Goal: Task Accomplishment & Management: Manage account settings

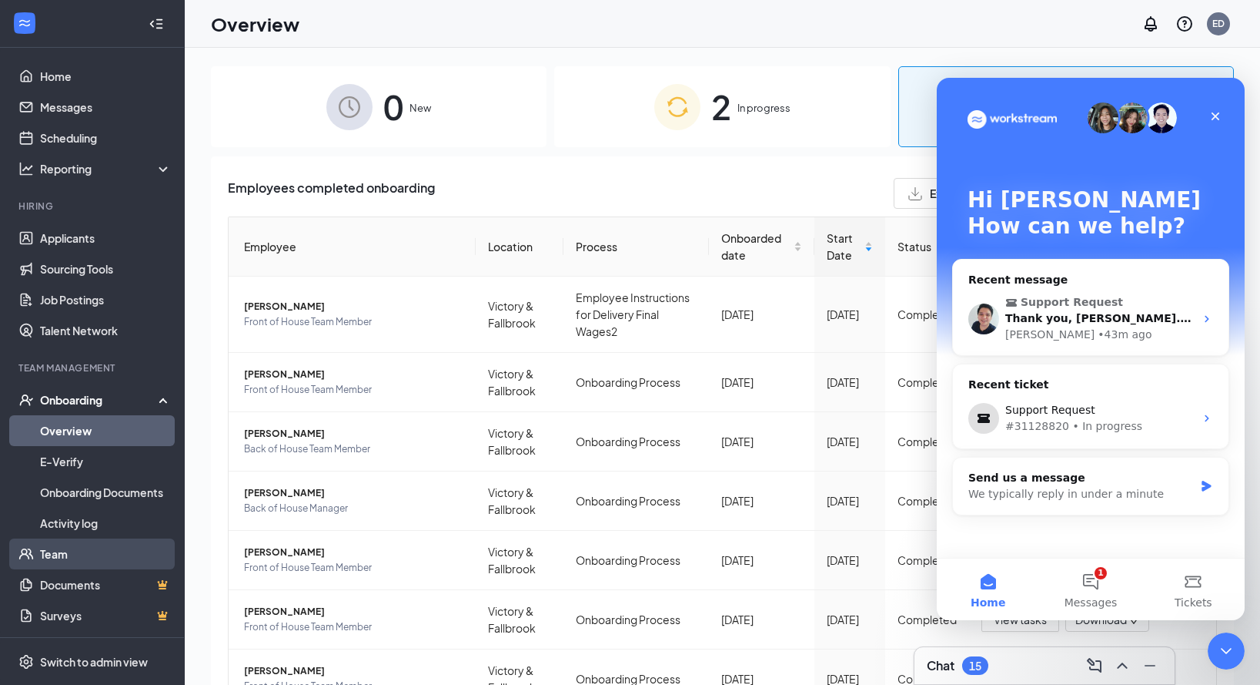
scroll to position [2, 0]
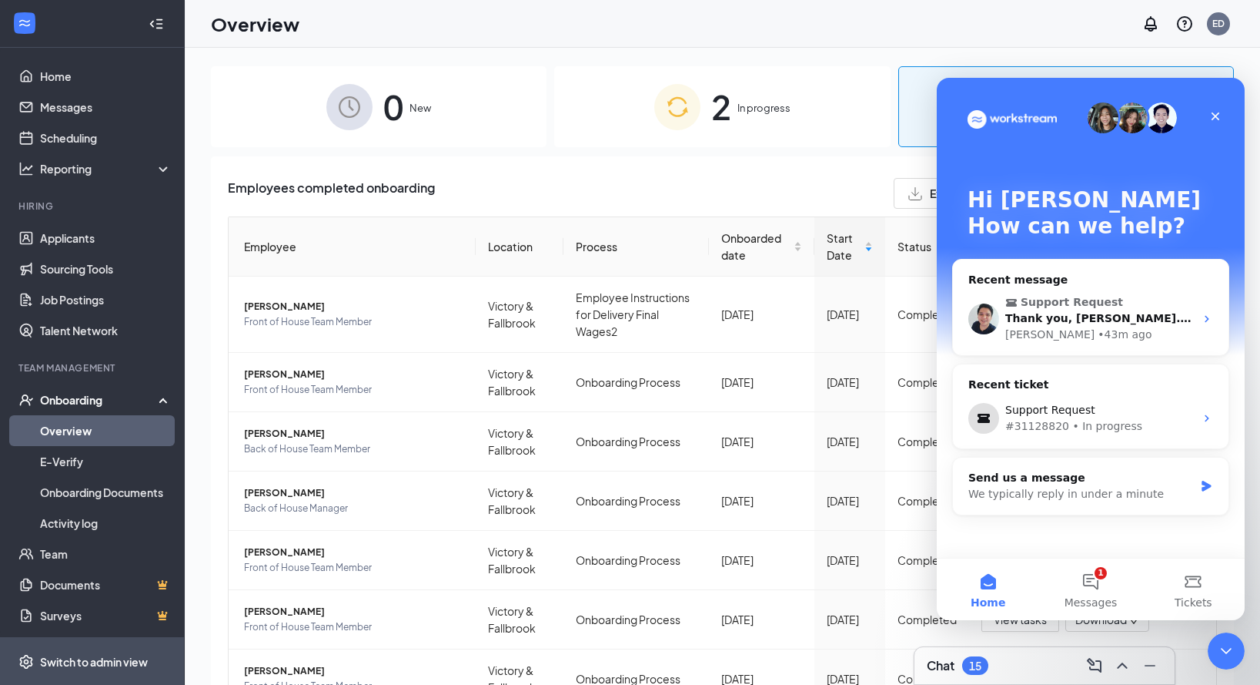
click at [99, 663] on div "Switch to admin view" at bounding box center [94, 661] width 108 height 15
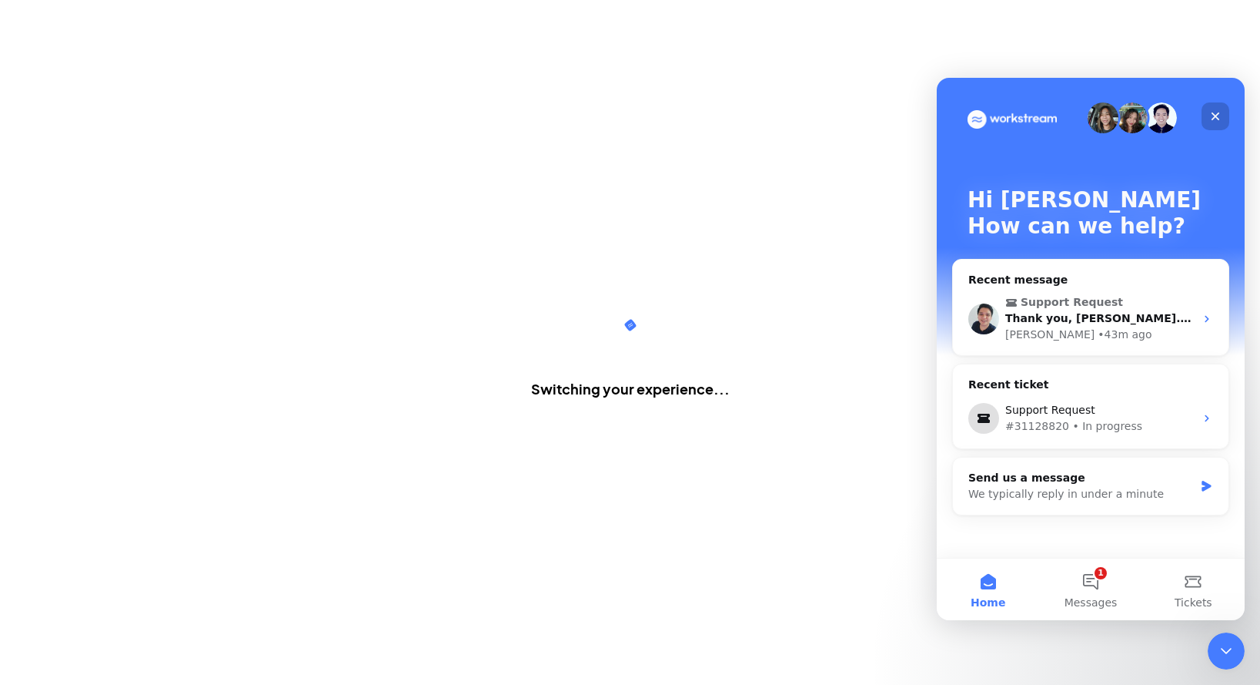
click at [1221, 112] on icon "Close" at bounding box center [1216, 116] width 12 height 12
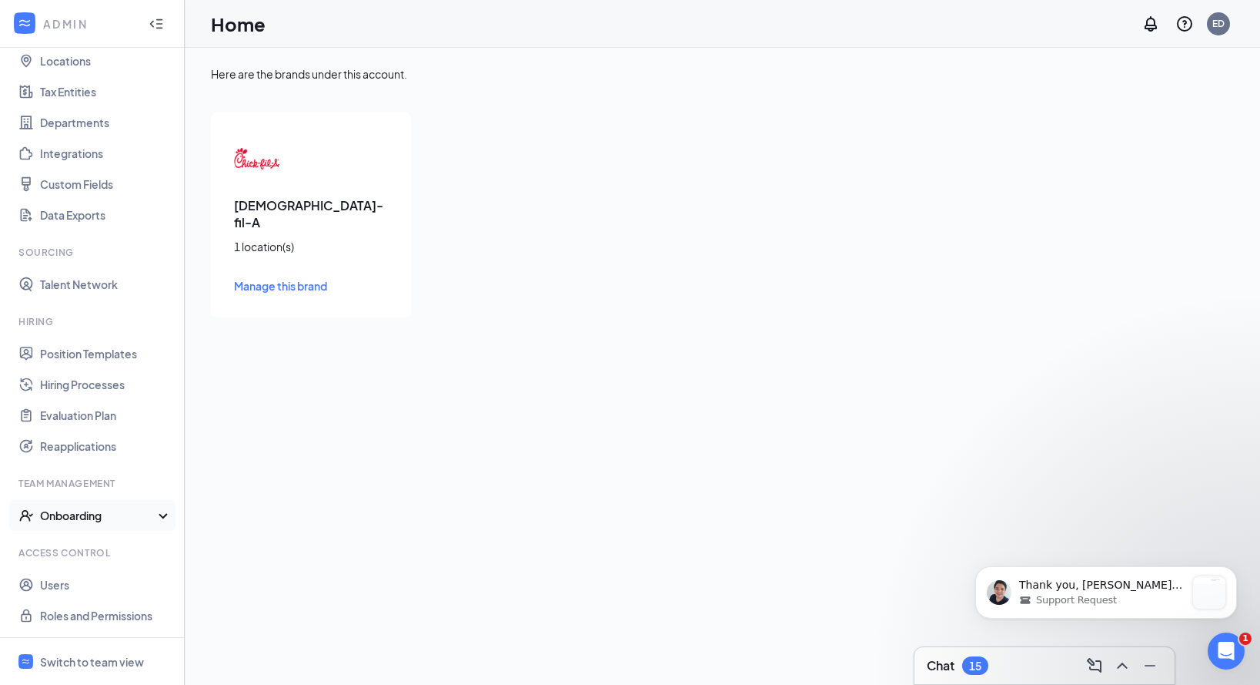
scroll to position [87, 0]
click at [105, 393] on link "Hiring Processes" at bounding box center [106, 384] width 132 height 31
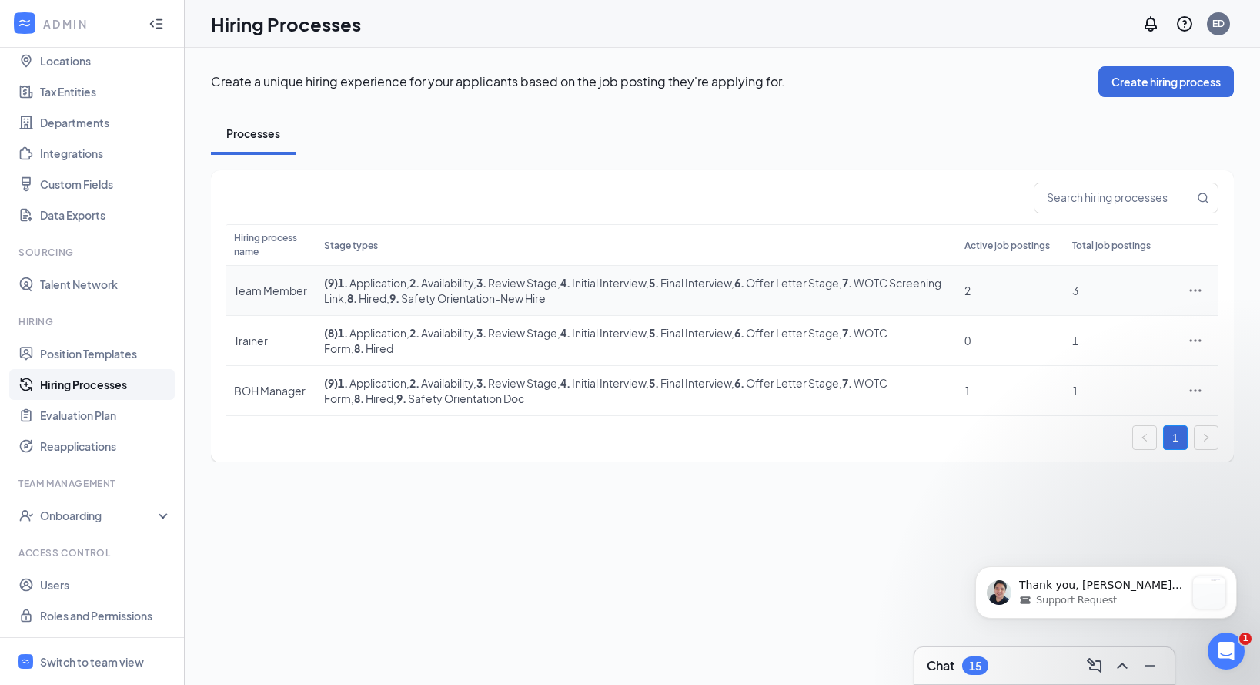
click at [1203, 298] on icon "Ellipses" at bounding box center [1195, 290] width 15 height 15
click at [1136, 340] on span "Edit" at bounding box center [1125, 335] width 132 height 17
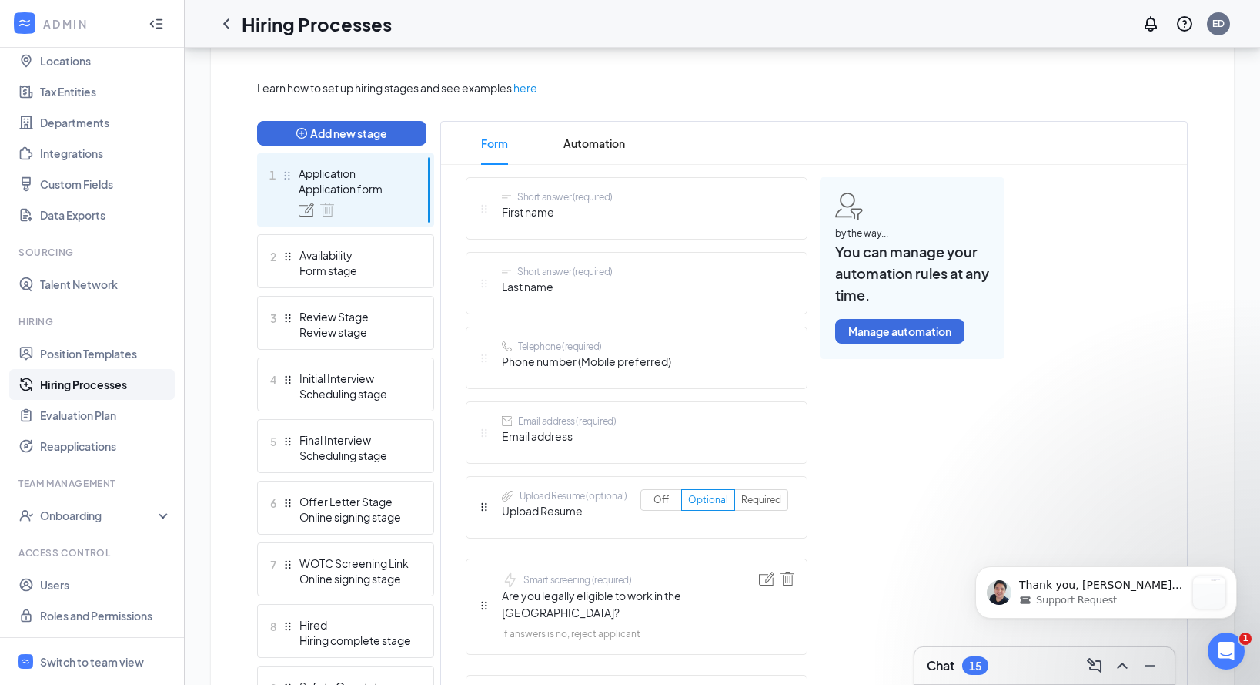
scroll to position [363, 0]
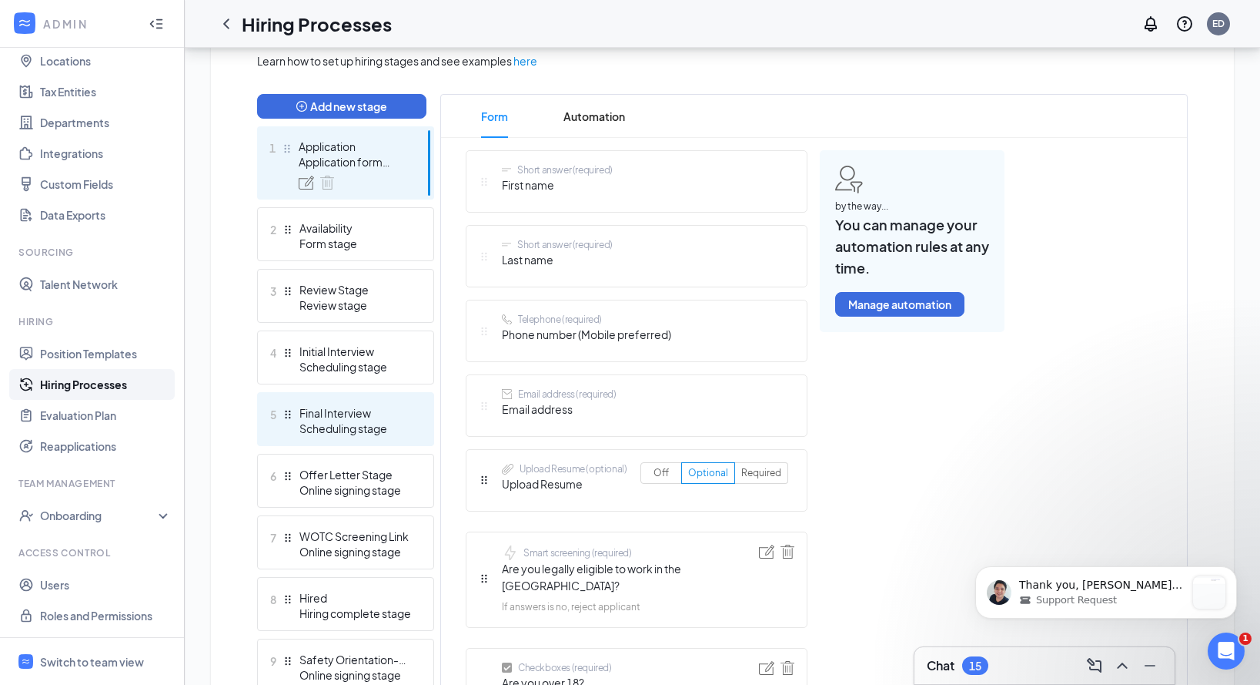
click at [370, 416] on div "Final Interview" at bounding box center [356, 412] width 112 height 15
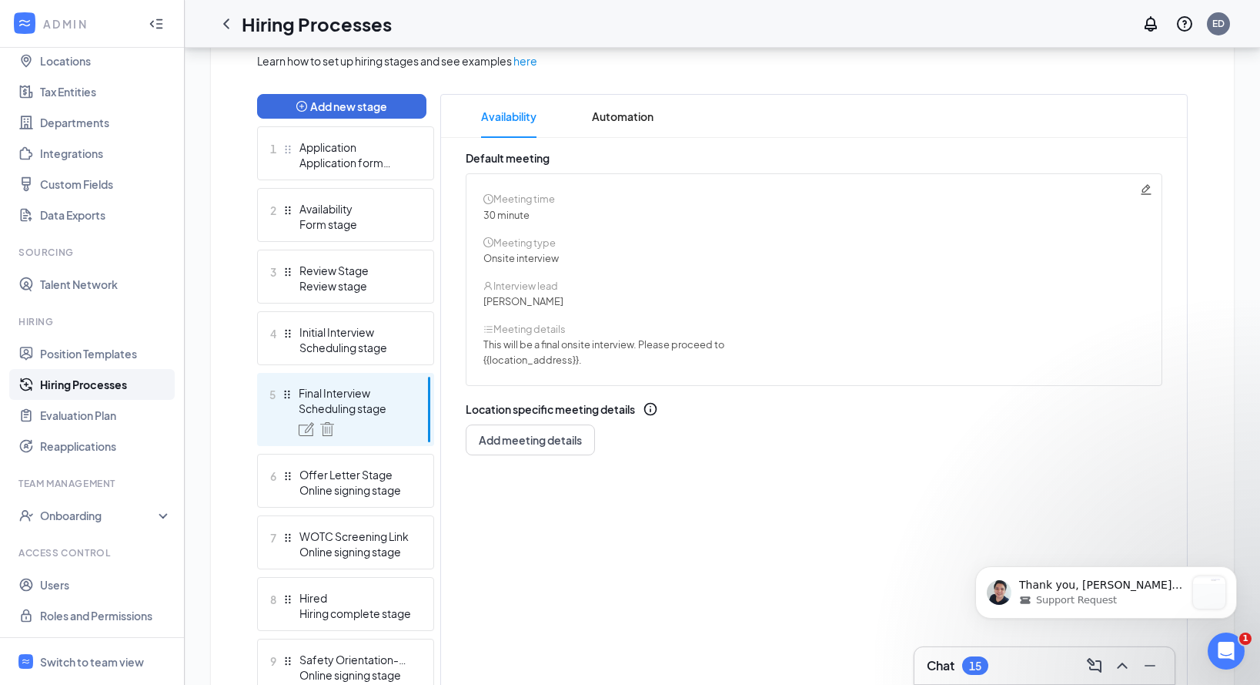
click at [1153, 187] on div "Meeting time 30 minute Meeting type Onsite interview Interview lead [PERSON_NAM…" at bounding box center [814, 279] width 697 height 213
click at [1148, 187] on icon "Pencil" at bounding box center [1146, 189] width 12 height 12
radio input "true"
radio input "false"
type textarea "This will be a final onsite interview. Please proceed to {{location_address}}."
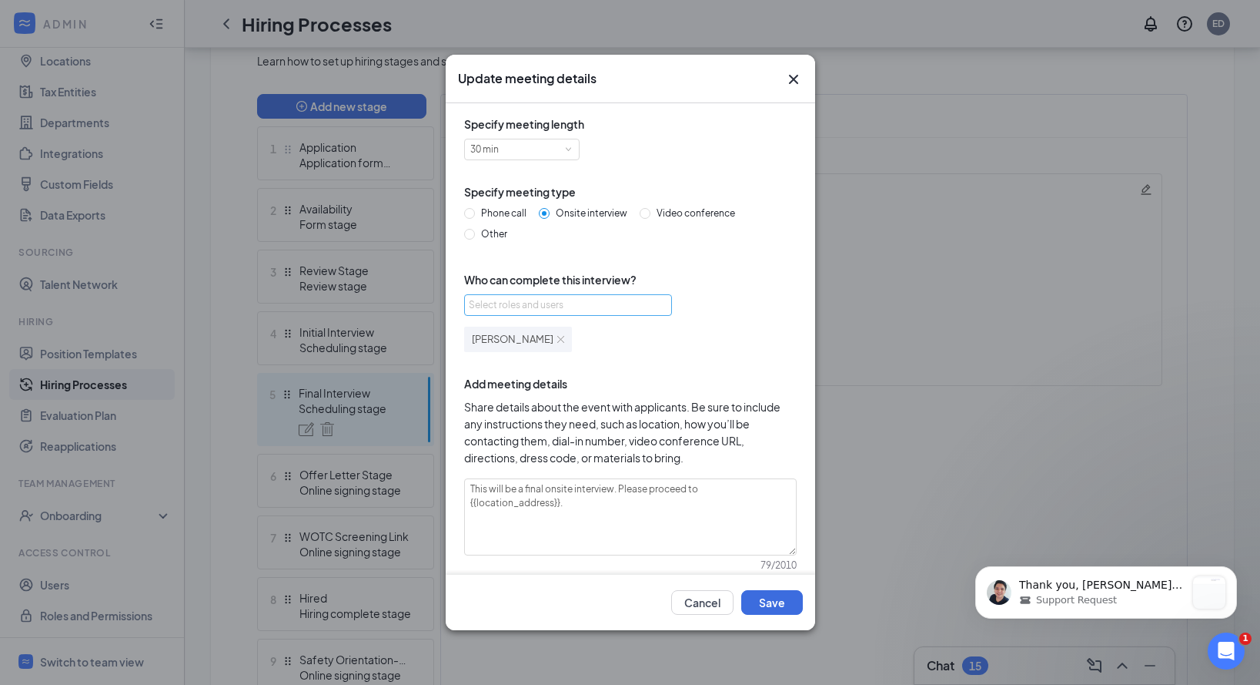
click at [572, 301] on div "Select roles and users" at bounding box center [564, 304] width 190 height 15
type input "dak"
click at [556, 382] on span "Add meeting details" at bounding box center [630, 383] width 333 height 17
click at [551, 297] on div "Select roles and users" at bounding box center [564, 304] width 190 height 15
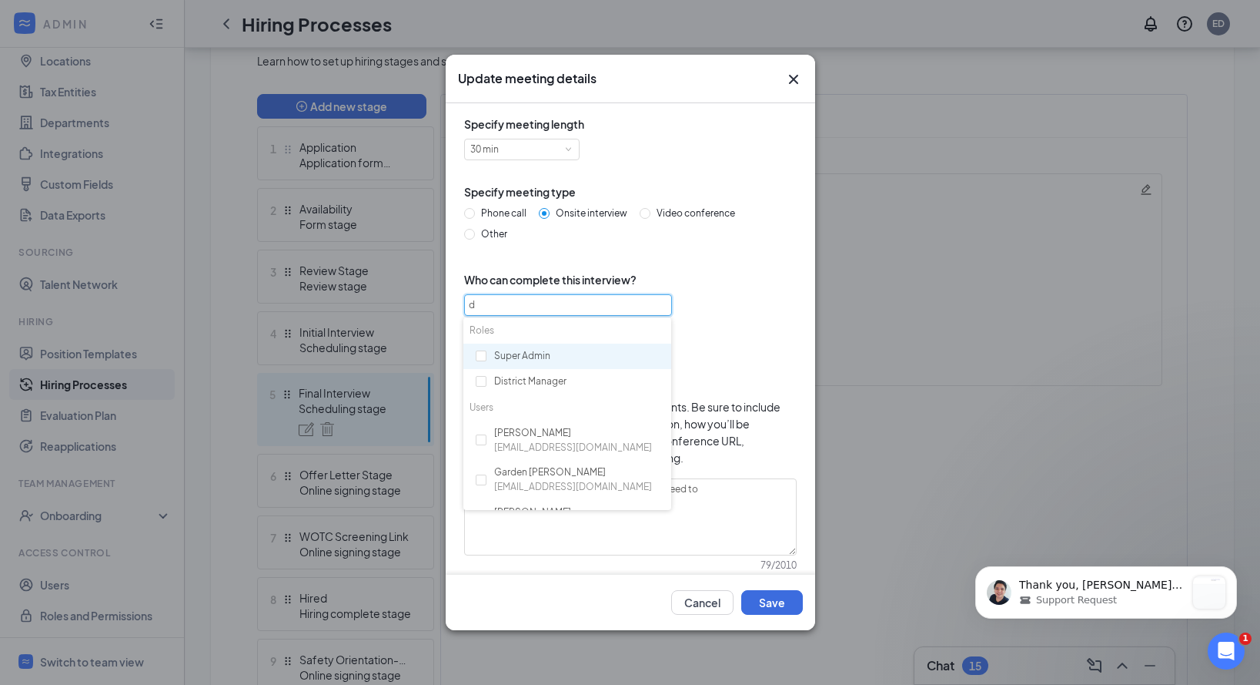
type input "da"
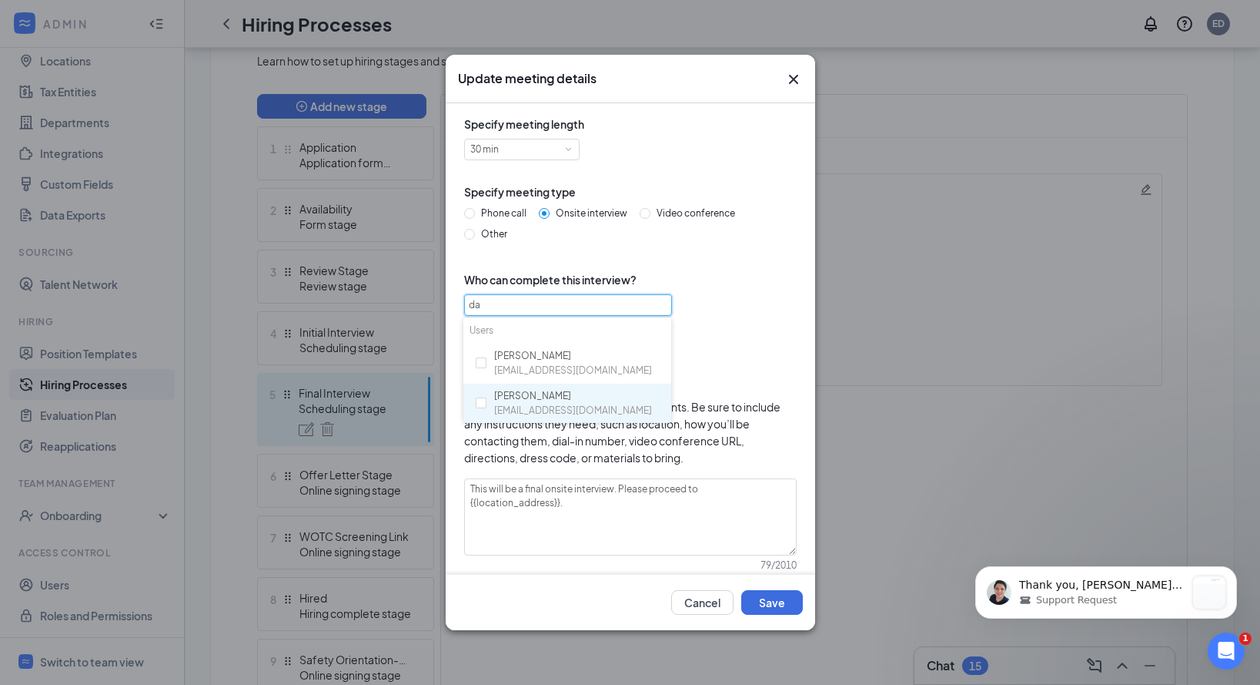
click at [545, 391] on div "[PERSON_NAME] [EMAIL_ADDRESS][DOMAIN_NAME]" at bounding box center [573, 403] width 158 height 29
checkbox input "true"
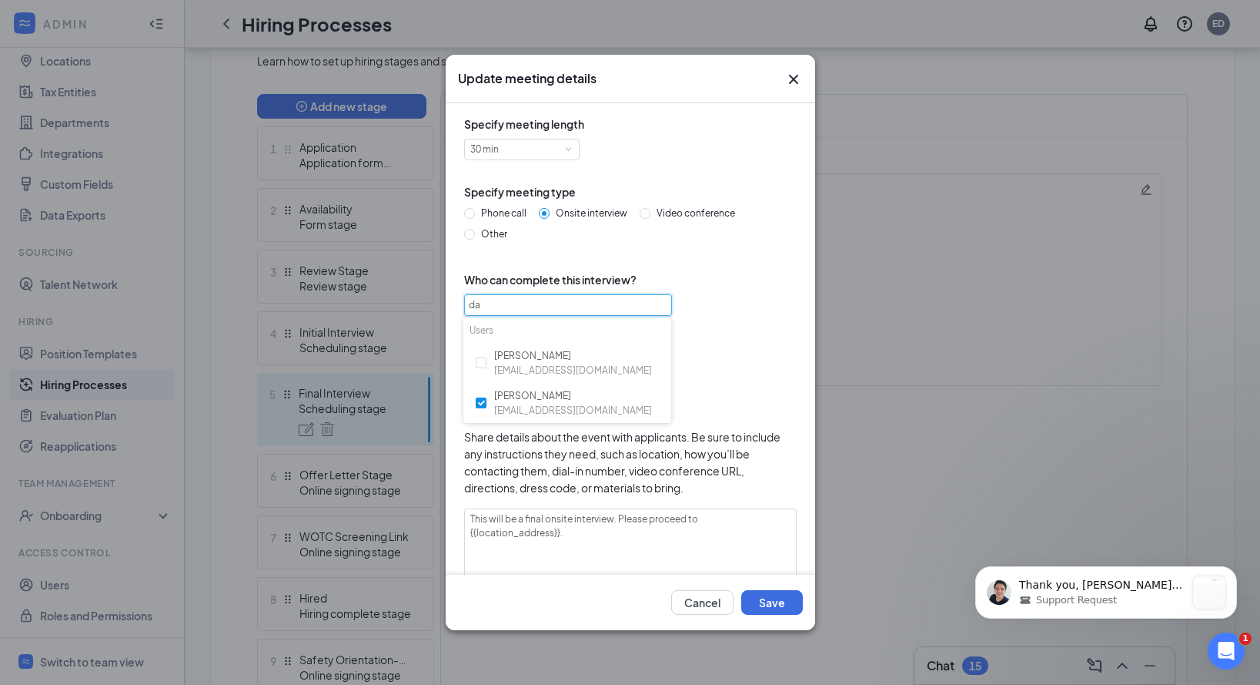
type input "d"
type input "adr"
click at [573, 348] on div "[PERSON_NAME] [PERSON_NAME][EMAIL_ADDRESS][DOMAIN_NAME]" at bounding box center [568, 363] width 208 height 41
checkbox input "true"
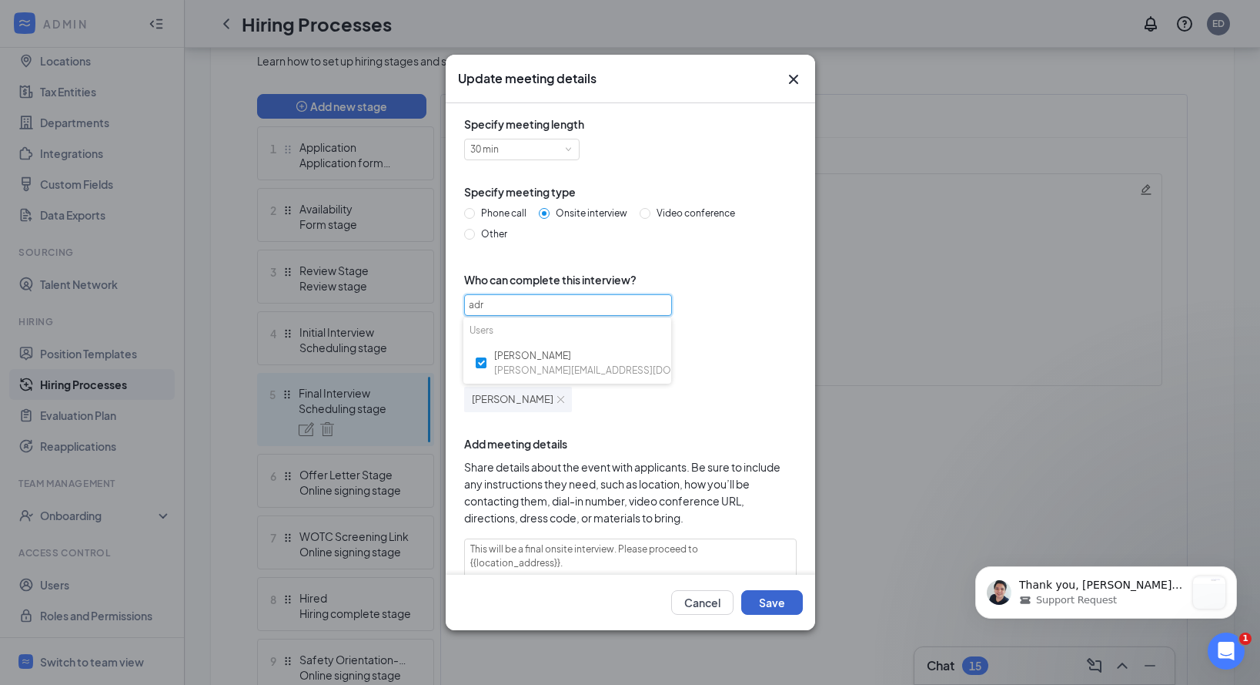
type input "adr"
click at [769, 607] on button "Save" at bounding box center [772, 602] width 62 height 25
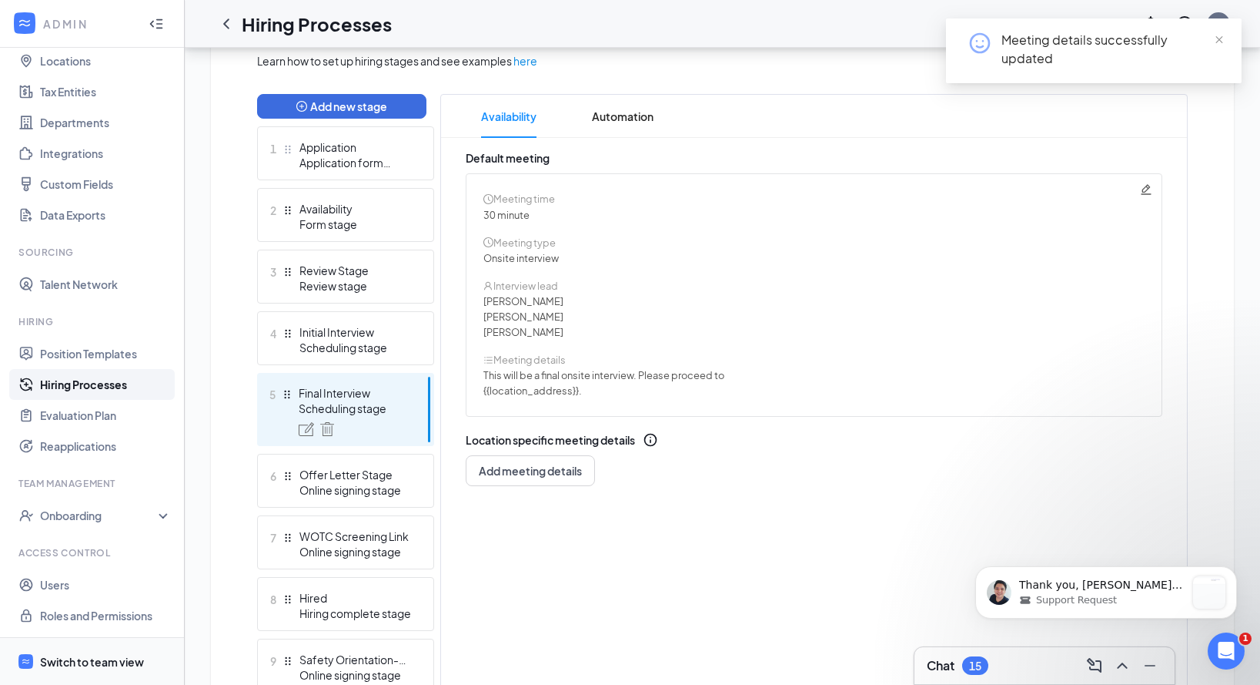
click at [96, 654] on div "Switch to team view" at bounding box center [92, 661] width 104 height 15
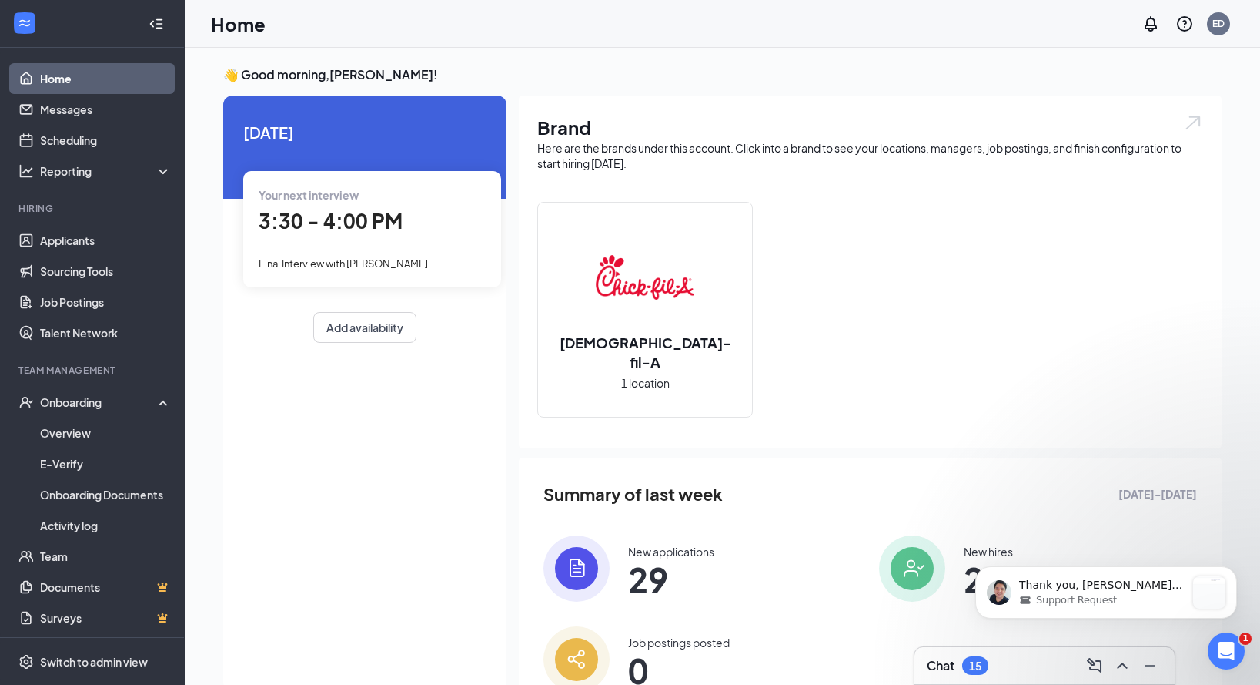
click at [959, 664] on div "Chat 15" at bounding box center [958, 665] width 62 height 18
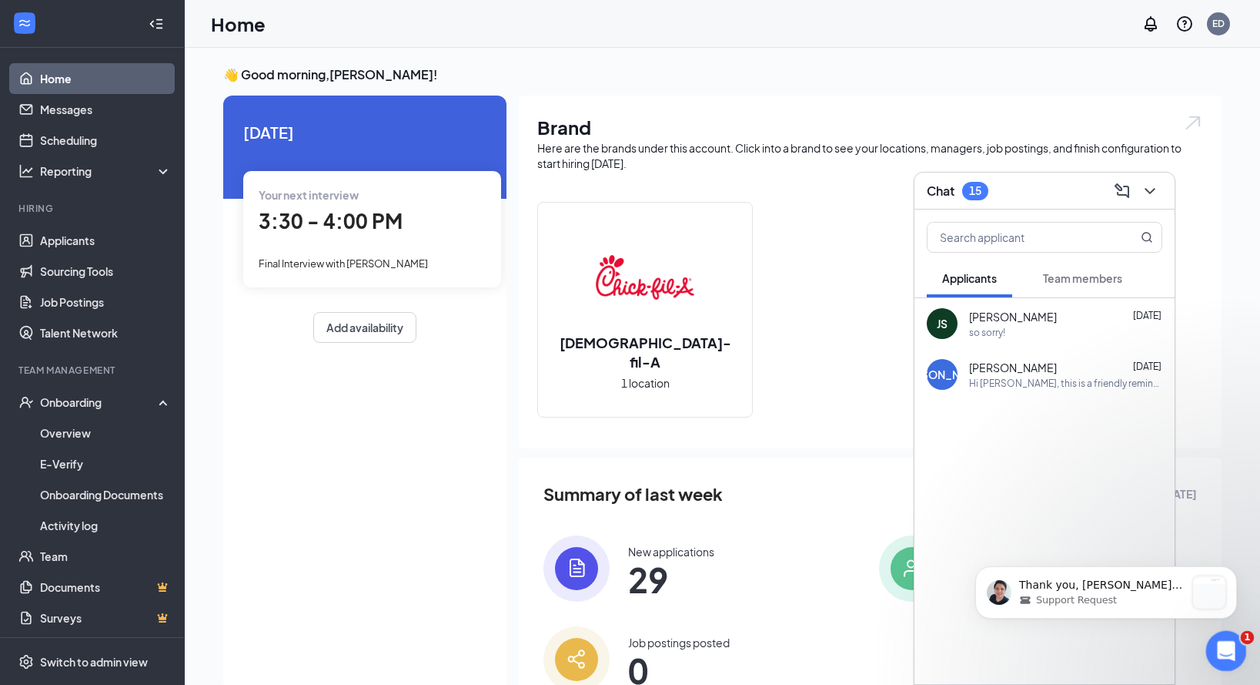
click at [1214, 638] on div "Open Intercom Messenger" at bounding box center [1224, 648] width 51 height 51
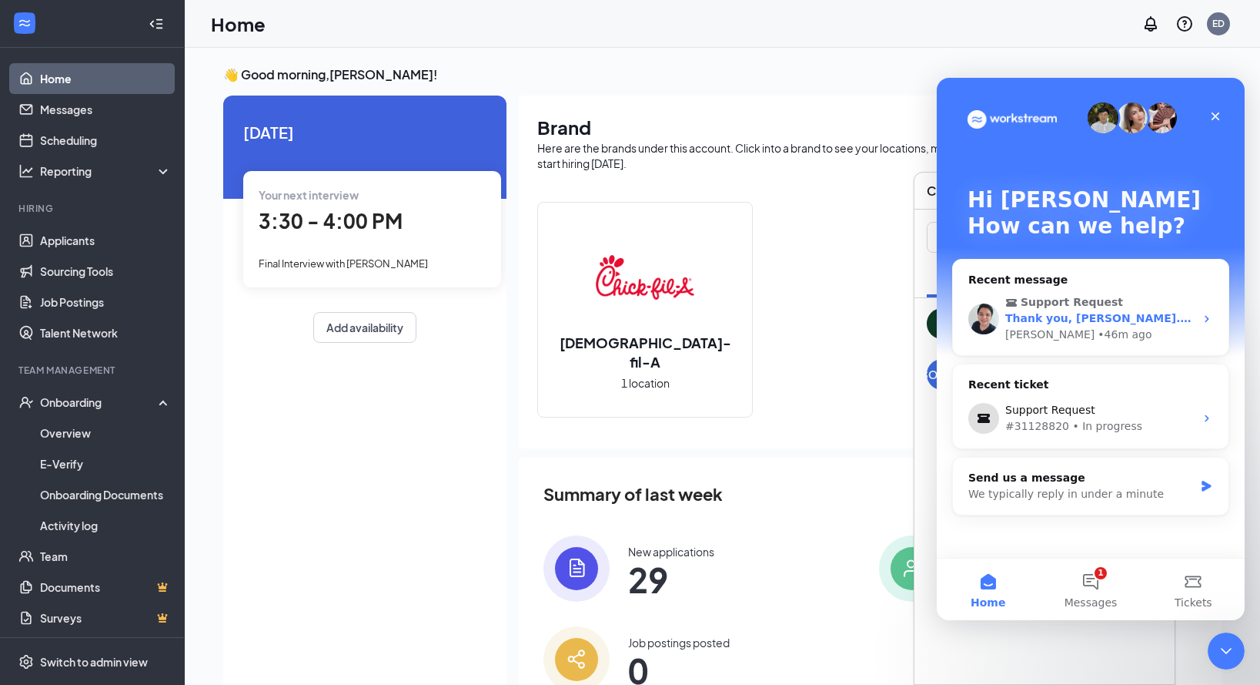
click at [1098, 341] on div "• 46m ago" at bounding box center [1125, 334] width 54 height 16
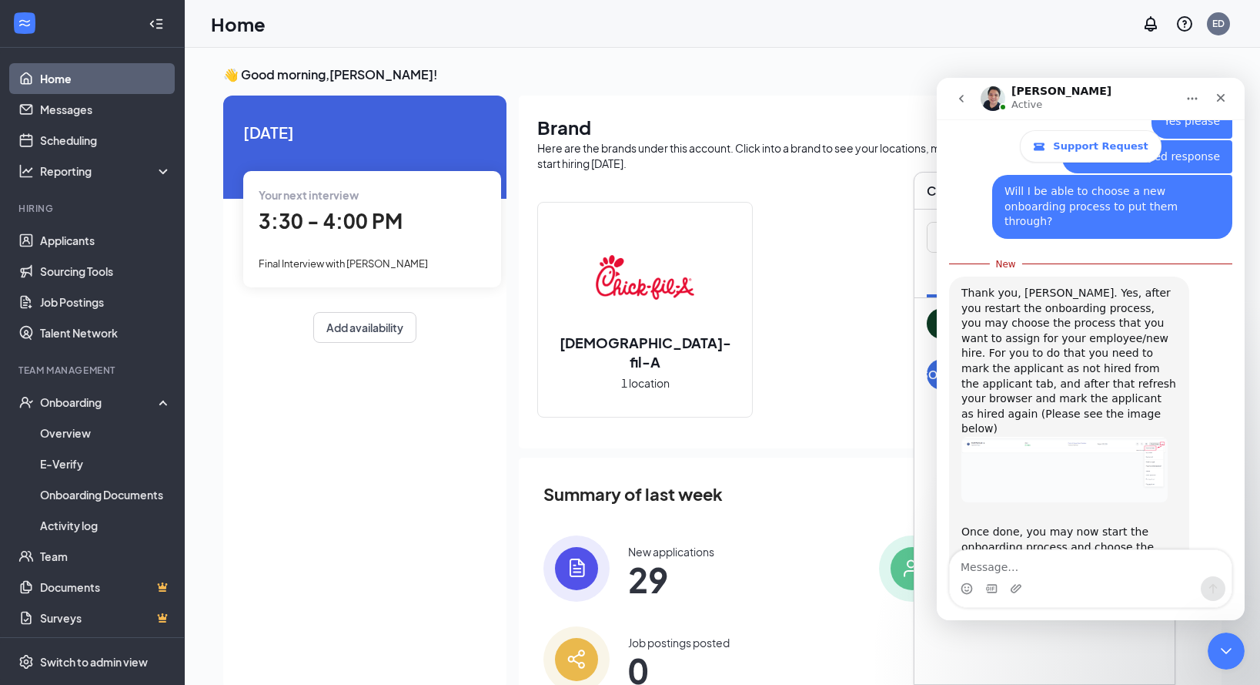
scroll to position [973, 0]
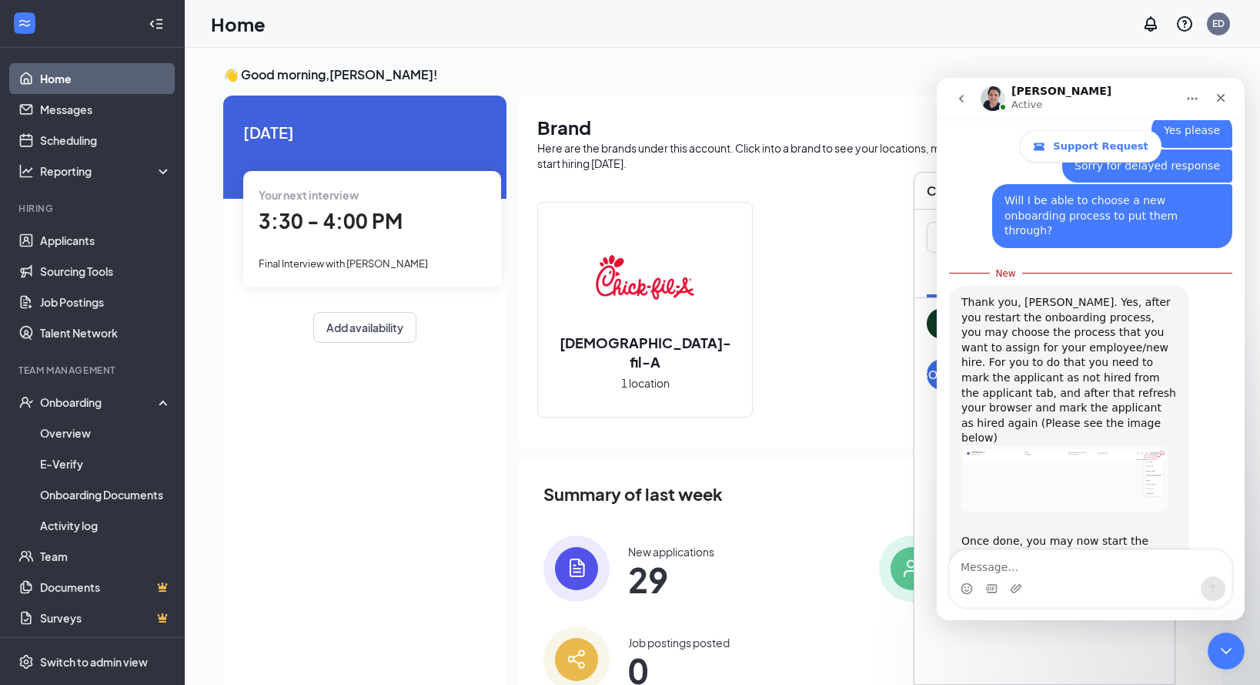
click at [1130, 446] on img "Adrian says…" at bounding box center [1065, 478] width 206 height 65
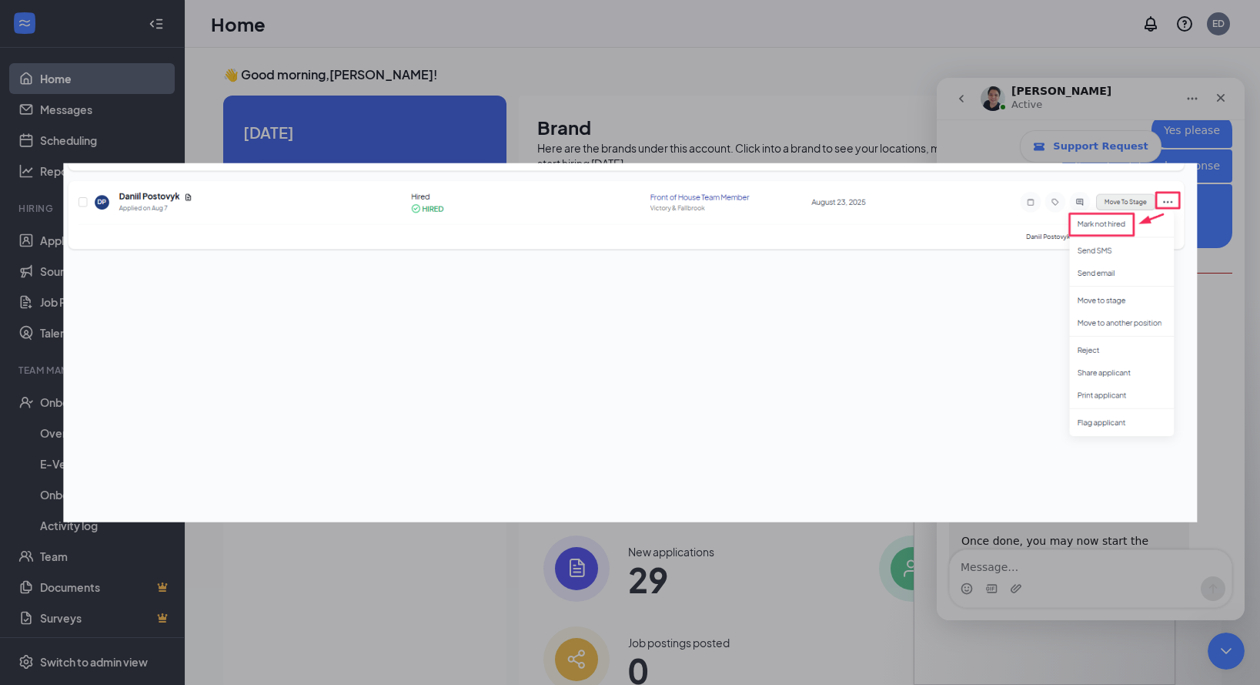
scroll to position [0, 0]
click at [1063, 502] on img "Close" at bounding box center [630, 342] width 1134 height 360
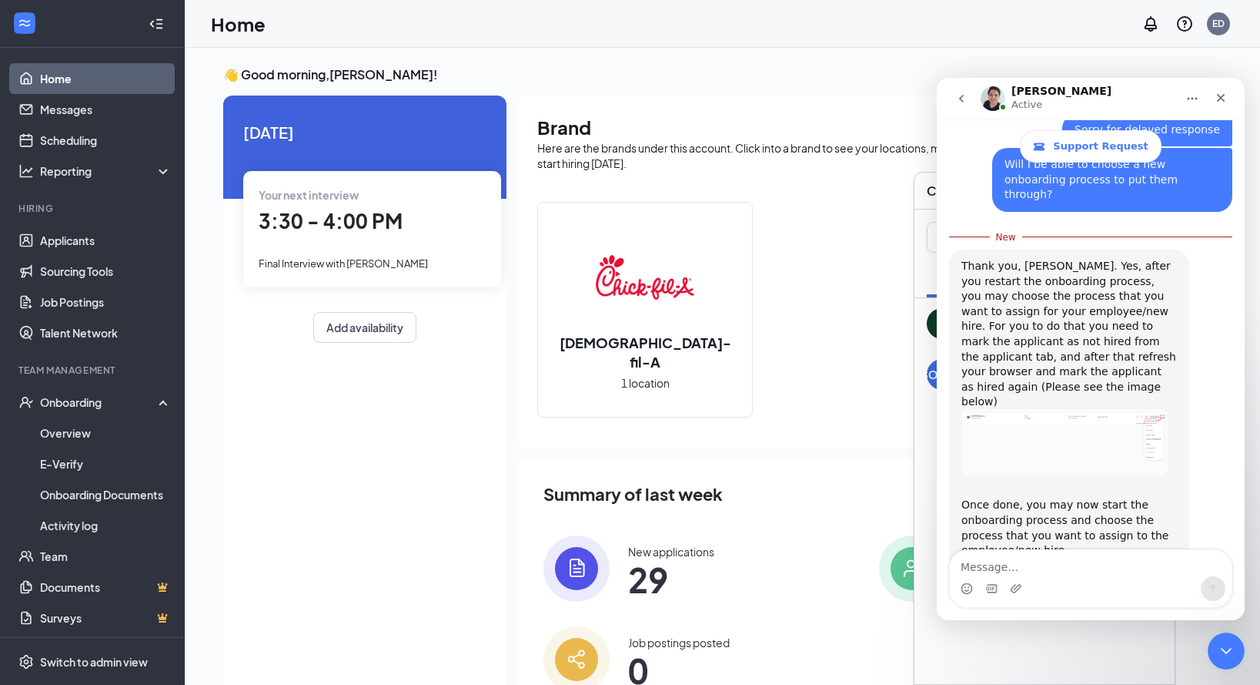
scroll to position [1009, 0]
click at [1017, 557] on textarea "Message…" at bounding box center [1091, 563] width 282 height 26
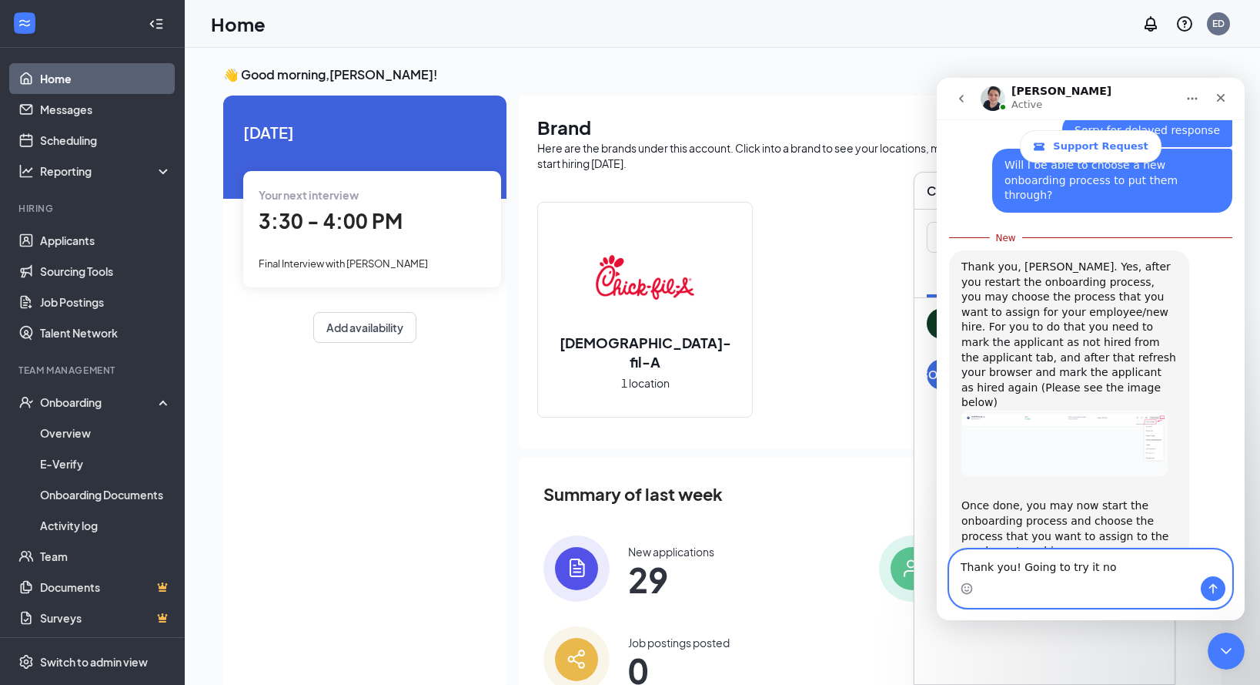
type textarea "Thank you! Going to try it now"
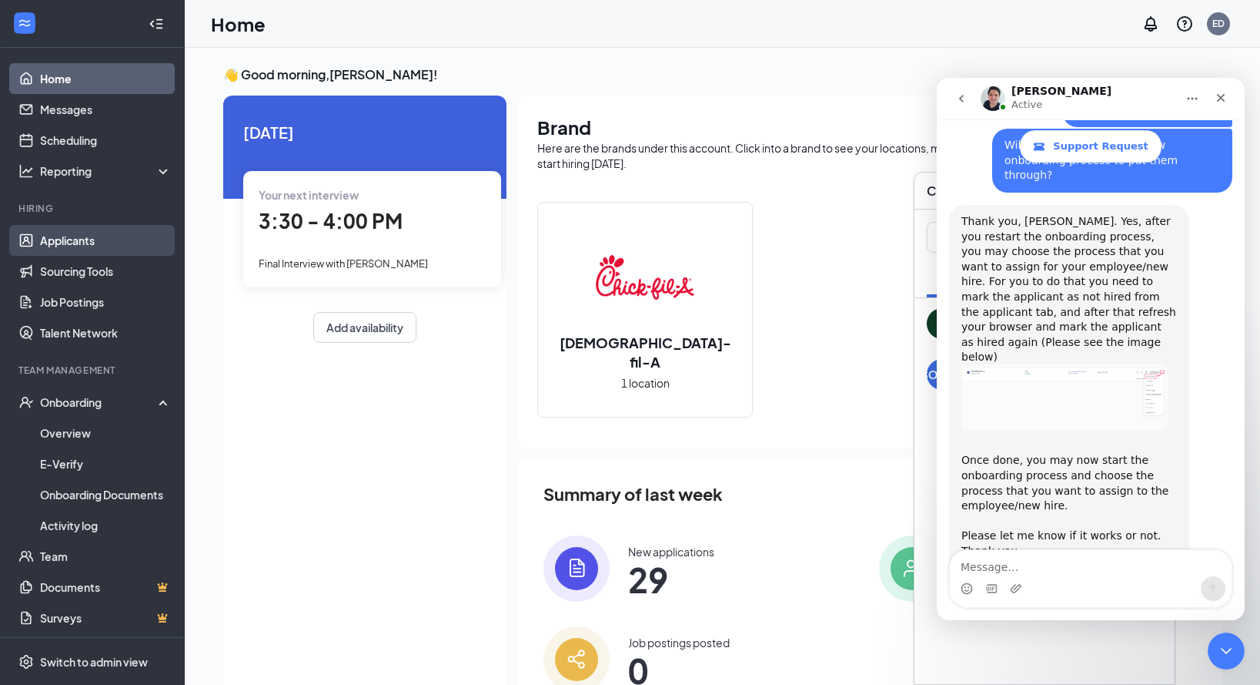
click at [102, 243] on link "Applicants" at bounding box center [106, 240] width 132 height 31
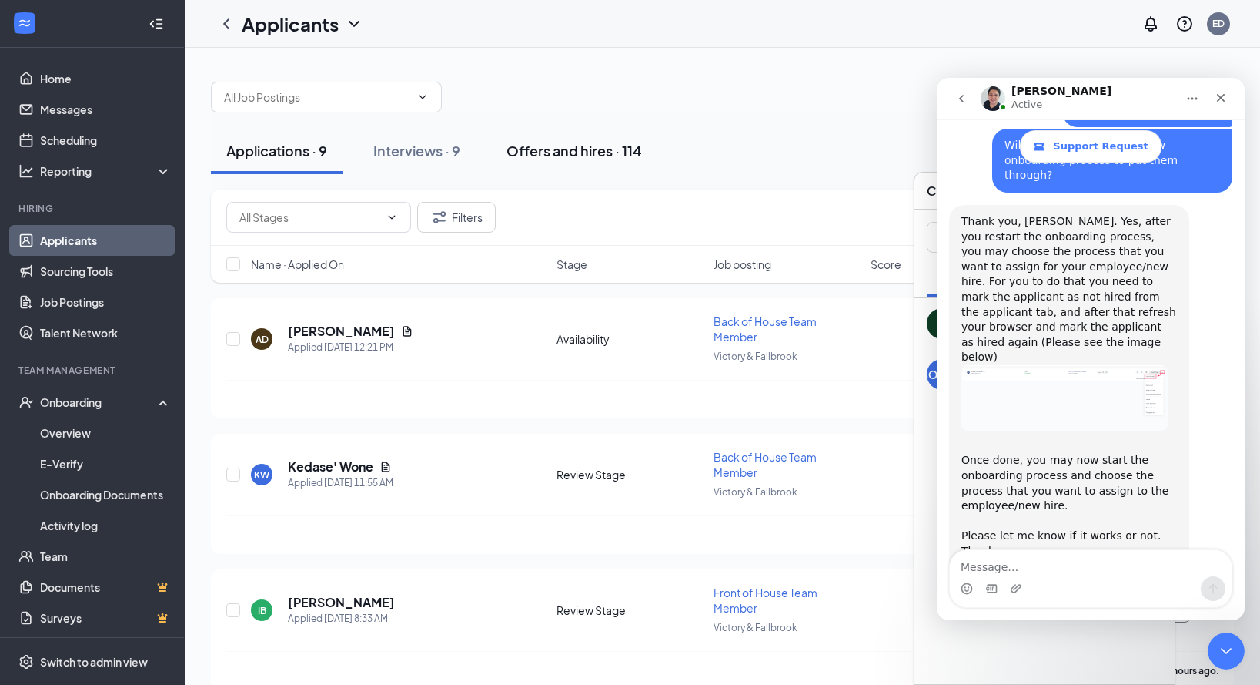
click at [534, 156] on div "Offers and hires · 114" at bounding box center [575, 150] width 136 height 19
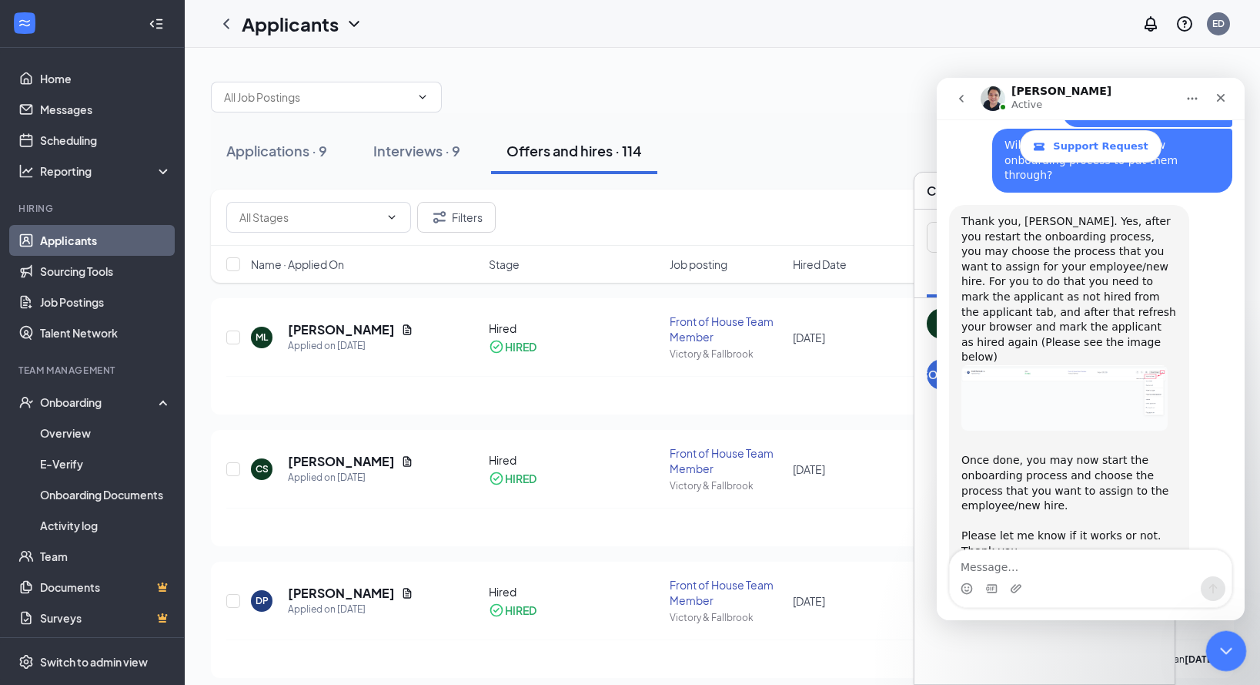
click at [1208, 652] on div "Close Intercom Messenger" at bounding box center [1224, 648] width 37 height 37
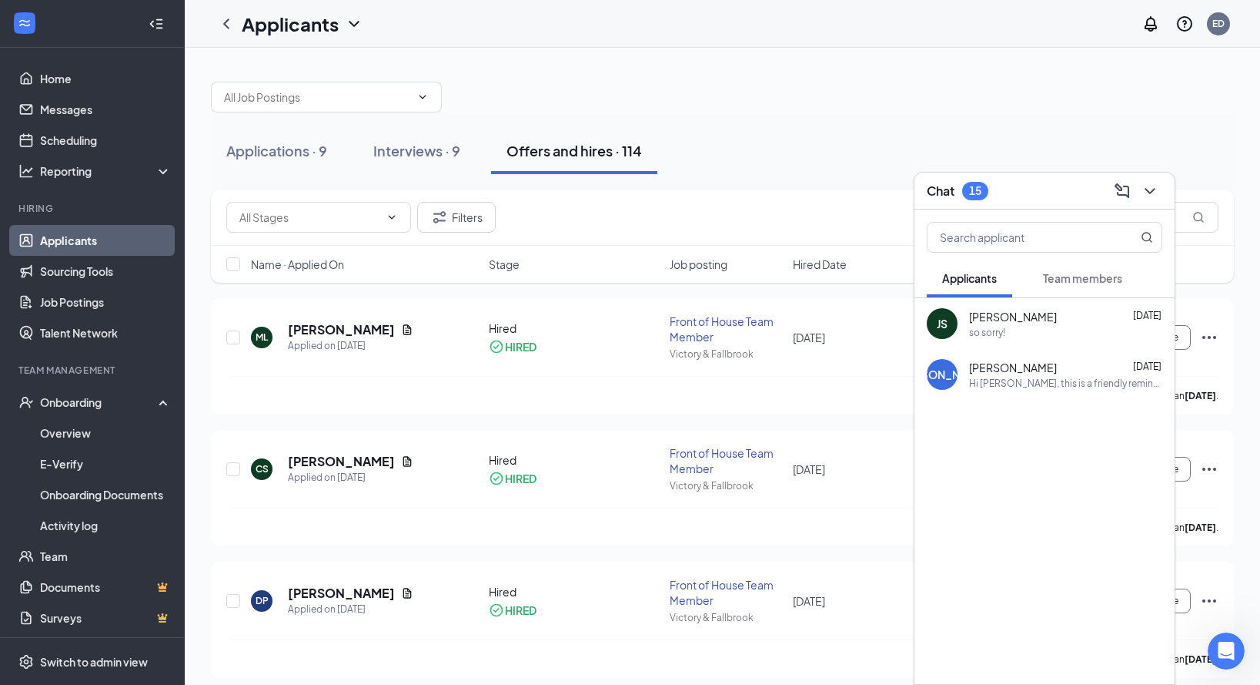
click at [871, 121] on div "Applications · 9 Interviews · 9 Offers and hires · 114" at bounding box center [722, 150] width 1023 height 77
click at [325, 461] on h5 "[PERSON_NAME]" at bounding box center [341, 461] width 107 height 17
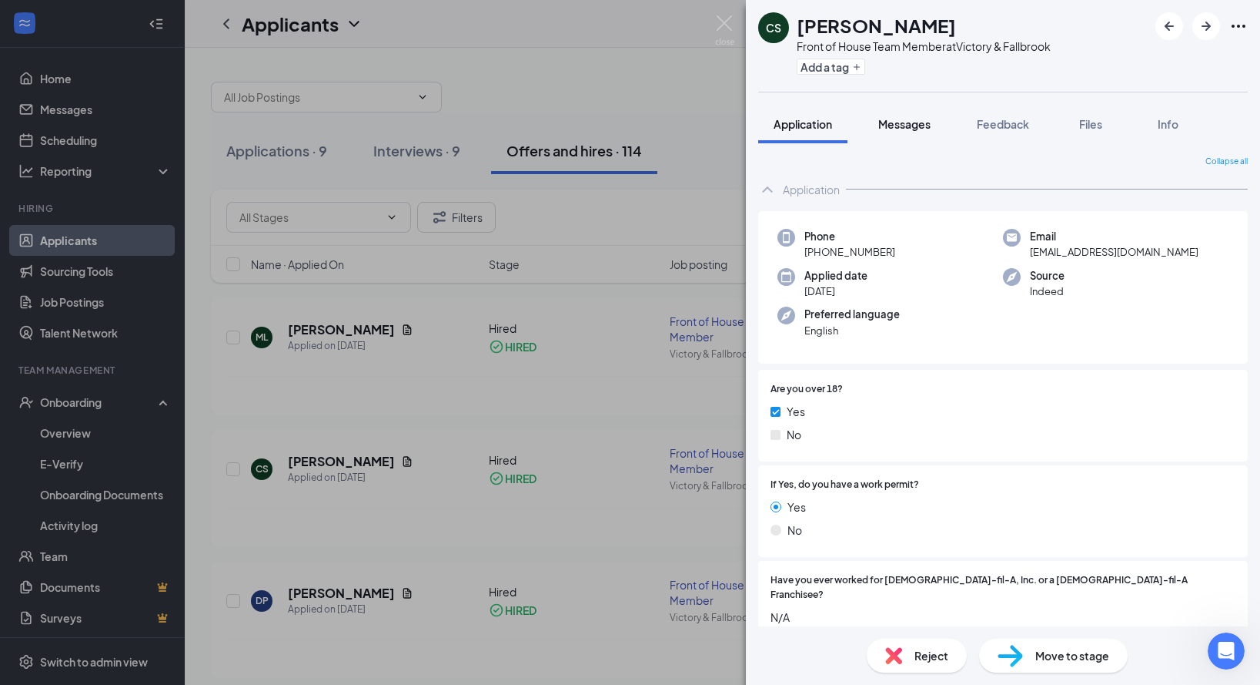
click at [919, 129] on span "Messages" at bounding box center [905, 124] width 52 height 14
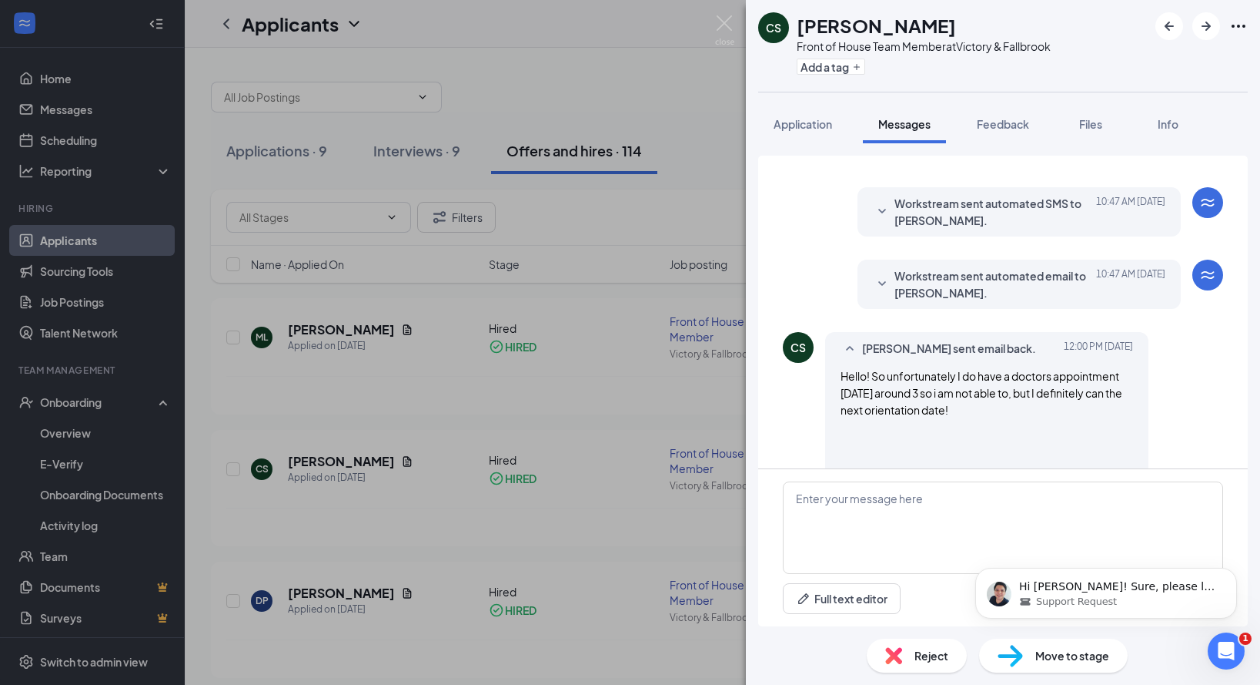
scroll to position [702, 0]
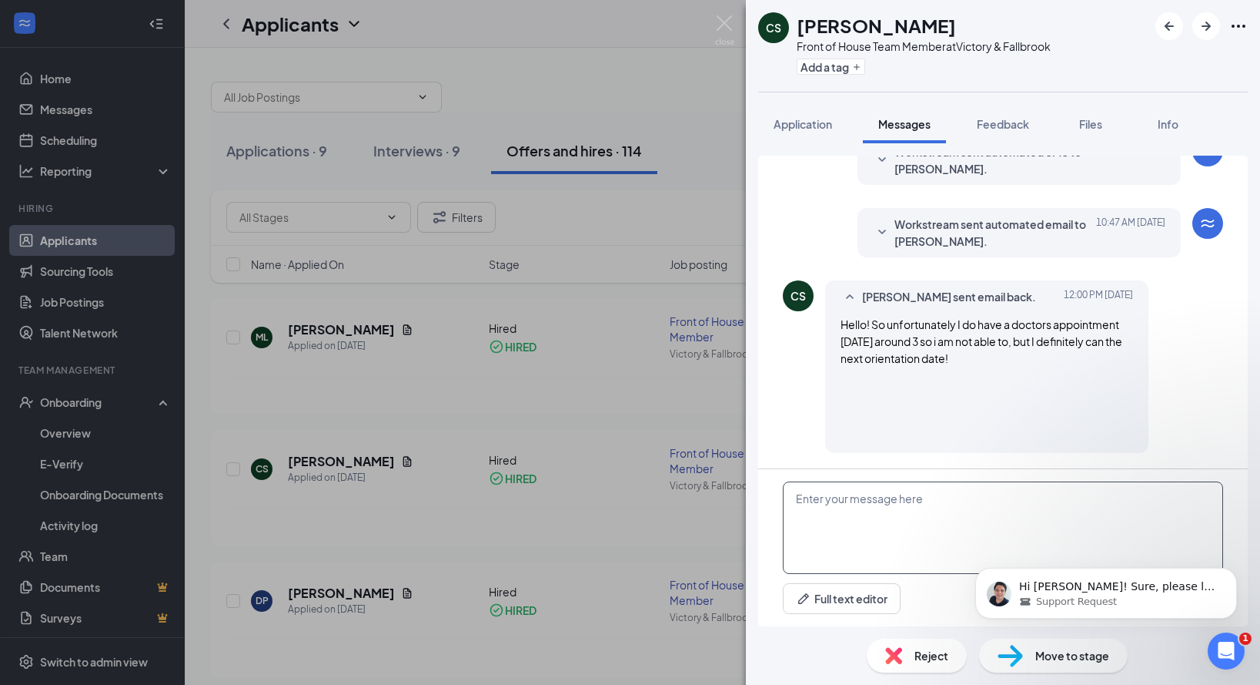
click at [942, 487] on textarea at bounding box center [1003, 527] width 440 height 92
type textarea "Sounds great! We will get you scheduled for the next orientation!! Thank you"
click at [1079, 529] on div "Hi [PERSON_NAME]! Sure, please let me know if it works or not. Thank you. Suppo…" at bounding box center [1106, 522] width 283 height 192
click at [1233, 578] on button "Dismiss notification" at bounding box center [1233, 572] width 20 height 20
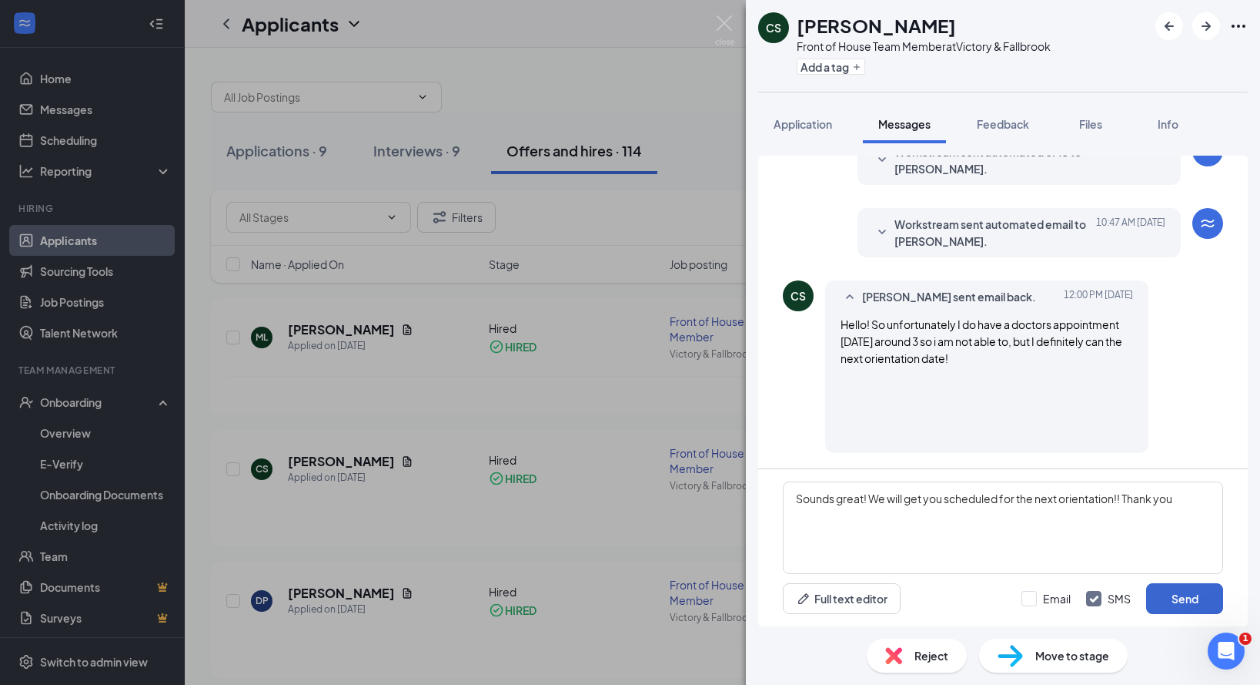
click at [1210, 603] on button "Send" at bounding box center [1184, 598] width 77 height 31
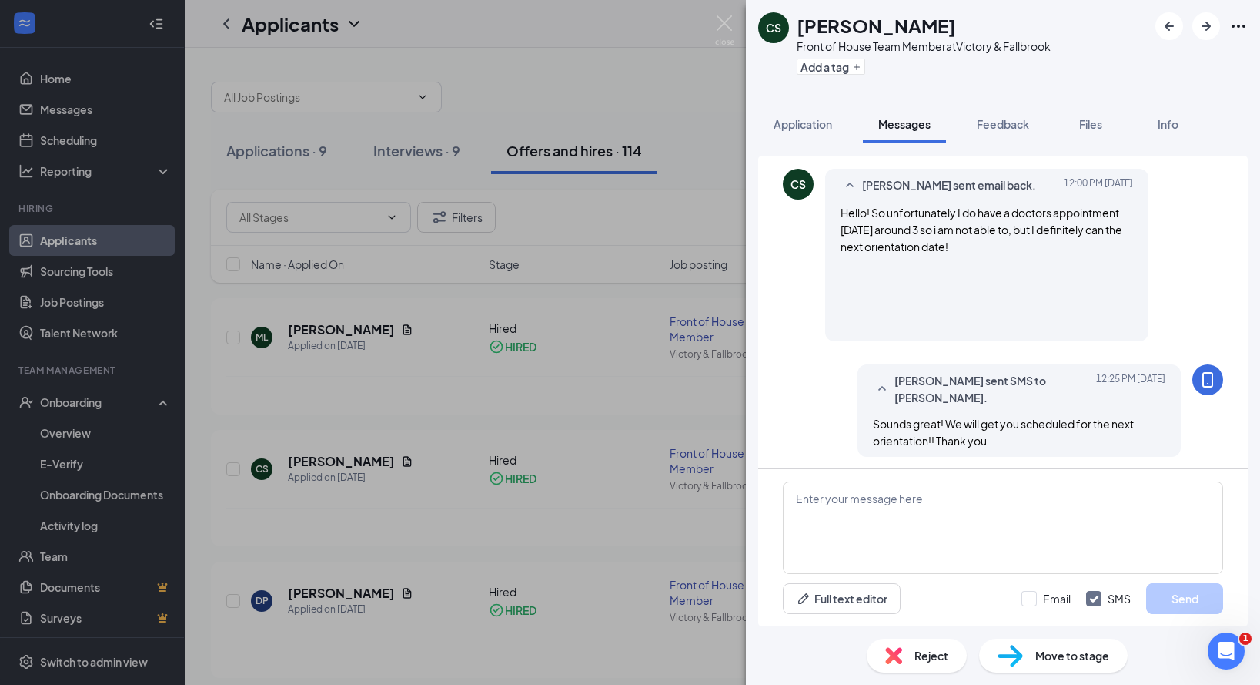
scroll to position [818, 0]
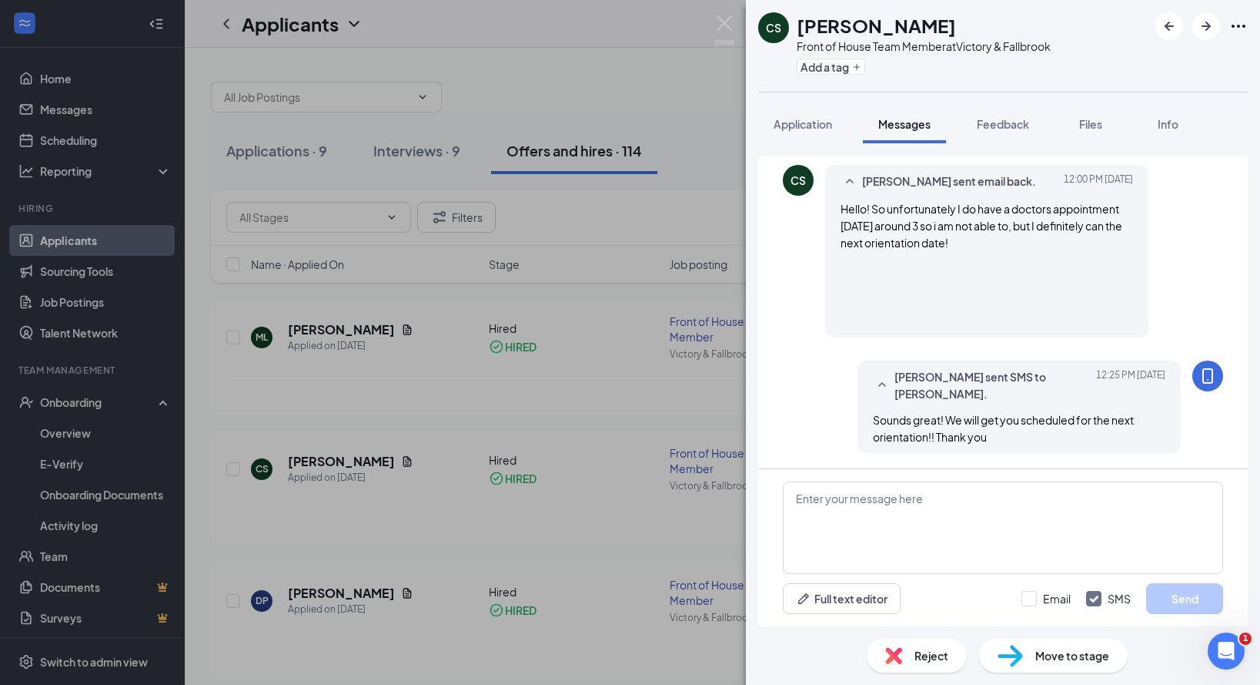
click at [998, 429] on div "Sounds great! We will get you scheduled for the next orientation!! Thank you" at bounding box center [1019, 428] width 293 height 34
copy div "Sounds great! We will get you scheduled for the next orientation!! Thank you"
click at [965, 521] on textarea at bounding box center [1003, 527] width 440 height 92
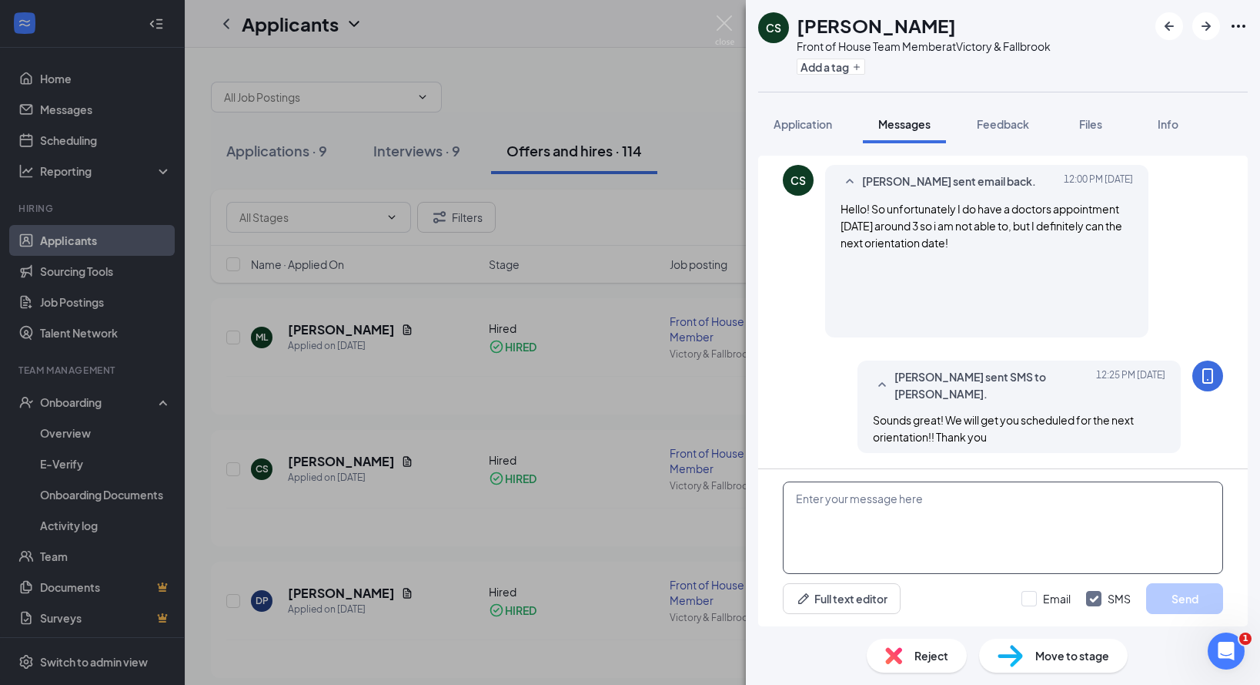
paste textarea "Sounds great! We will get you scheduled for the next orientation!! Thank you"
type textarea "Sounds great! We will get you scheduled for the next orientation!! Thank you"
click at [1027, 601] on div at bounding box center [1029, 598] width 15 height 15
click at [1027, 601] on input "Email" at bounding box center [1046, 598] width 49 height 15
checkbox input "true"
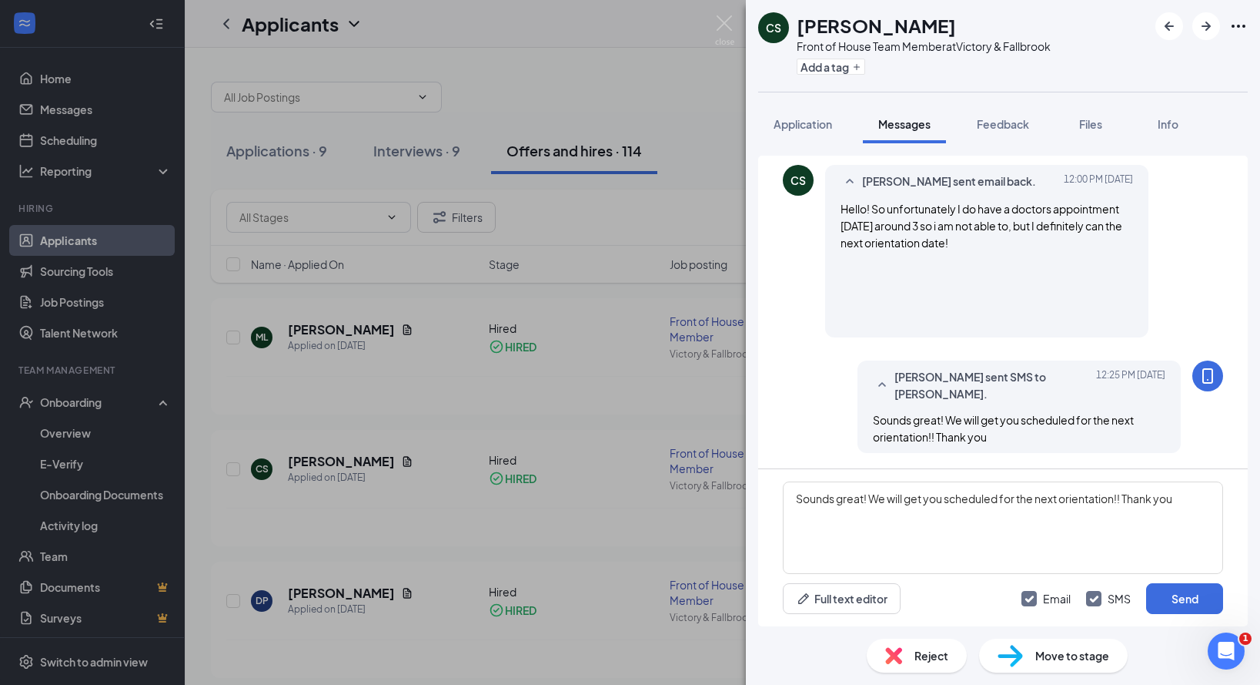
click at [1090, 602] on icon "Checkmark" at bounding box center [1094, 598] width 13 height 13
click at [1090, 602] on input "SMS" at bounding box center [1108, 598] width 45 height 15
checkbox input "false"
click at [1169, 601] on button "Send" at bounding box center [1184, 598] width 77 height 31
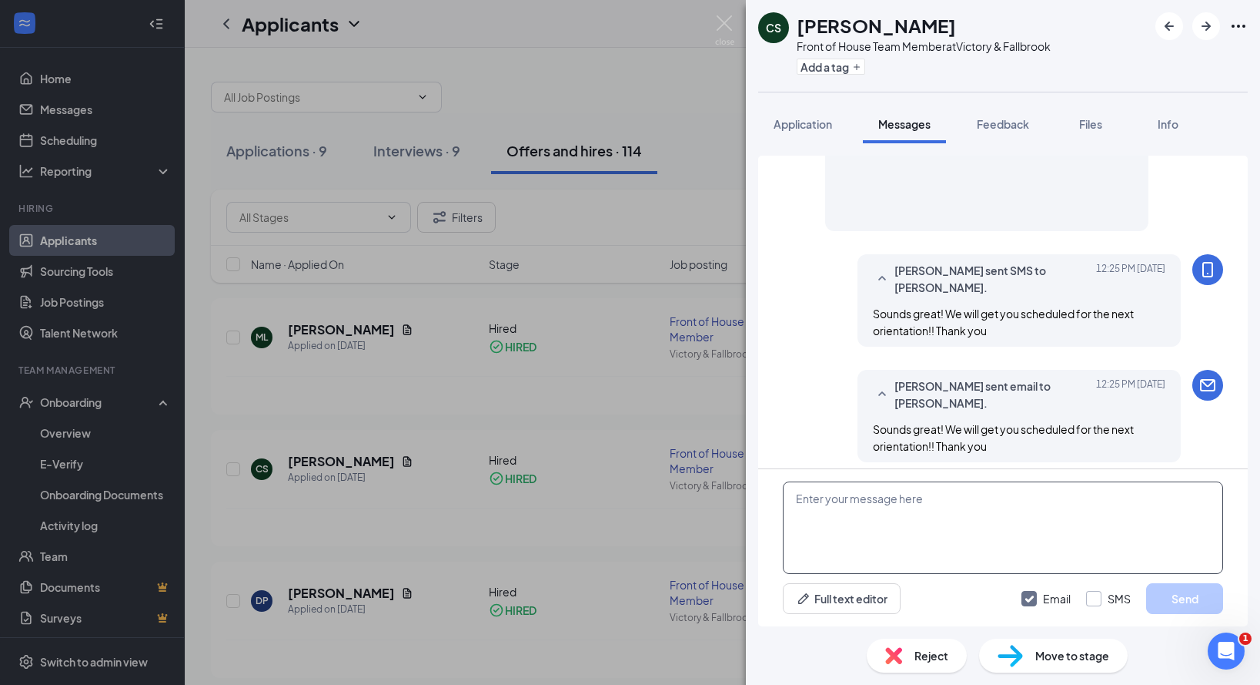
scroll to position [933, 0]
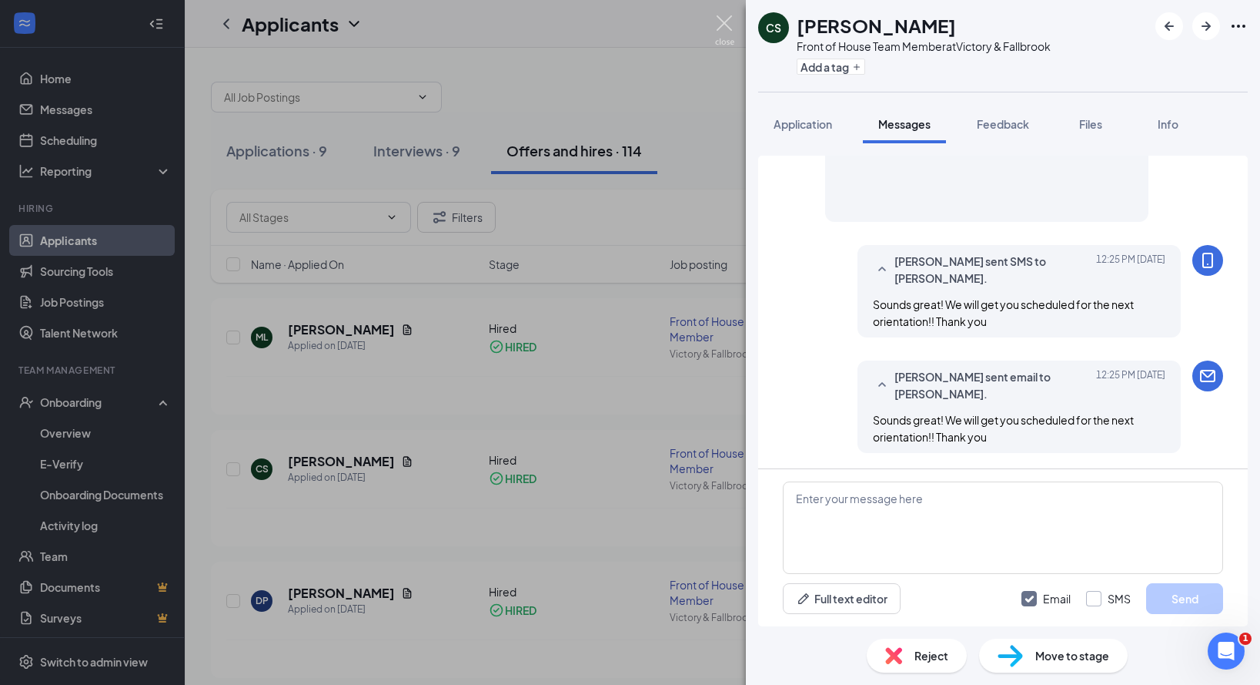
click at [721, 18] on img at bounding box center [724, 30] width 19 height 30
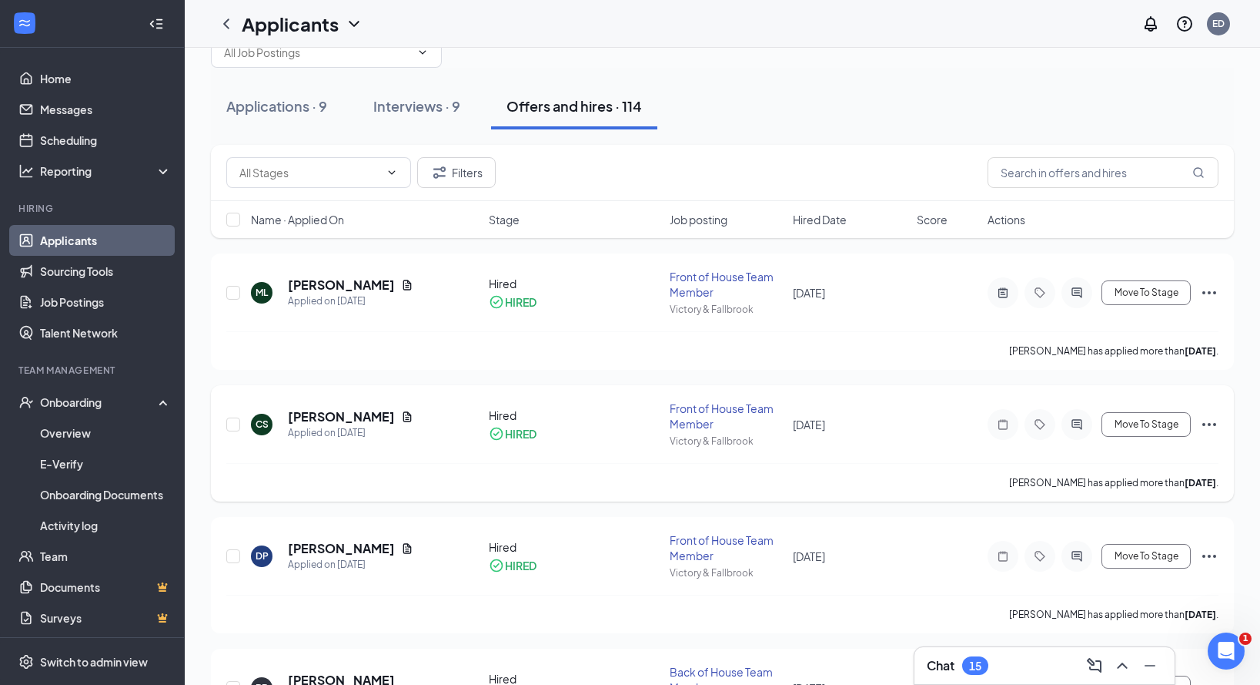
scroll to position [51, 0]
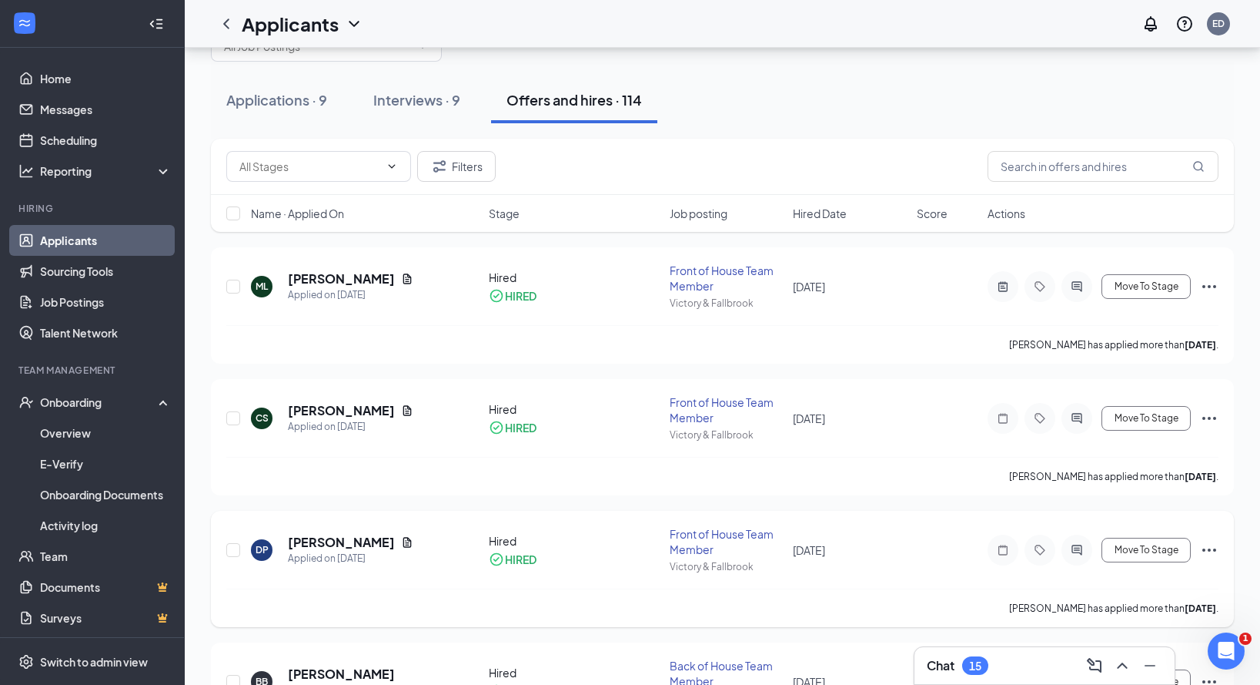
click at [1206, 547] on icon "Ellipses" at bounding box center [1209, 550] width 18 height 18
click at [1158, 585] on p "[PERSON_NAME] not hired" at bounding box center [1139, 589] width 132 height 31
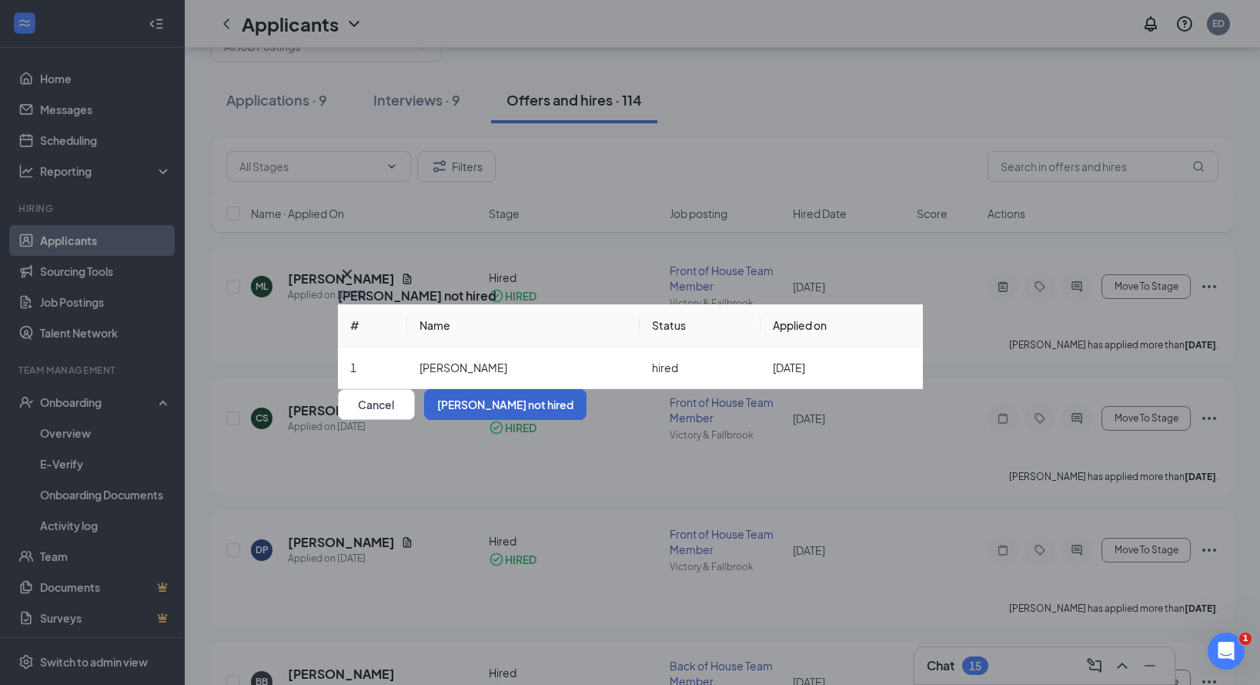
click at [587, 420] on button "[PERSON_NAME] not hired" at bounding box center [505, 404] width 162 height 31
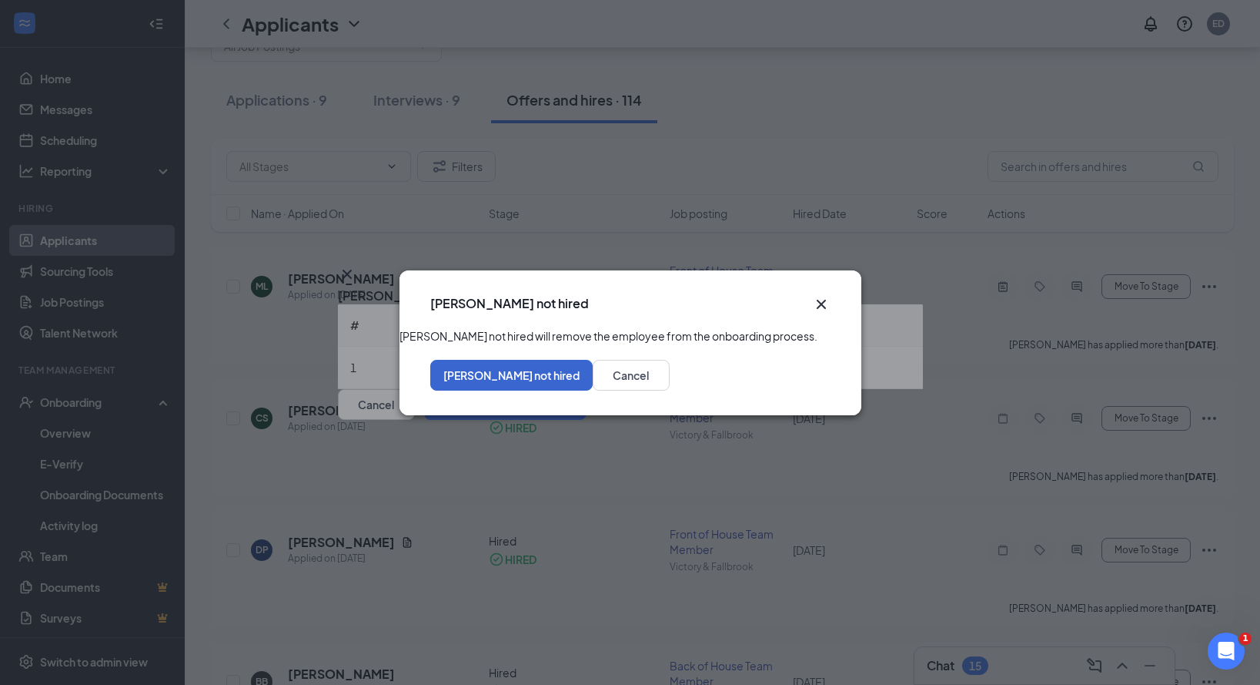
click at [593, 390] on button "[PERSON_NAME] not hired" at bounding box center [511, 375] width 162 height 31
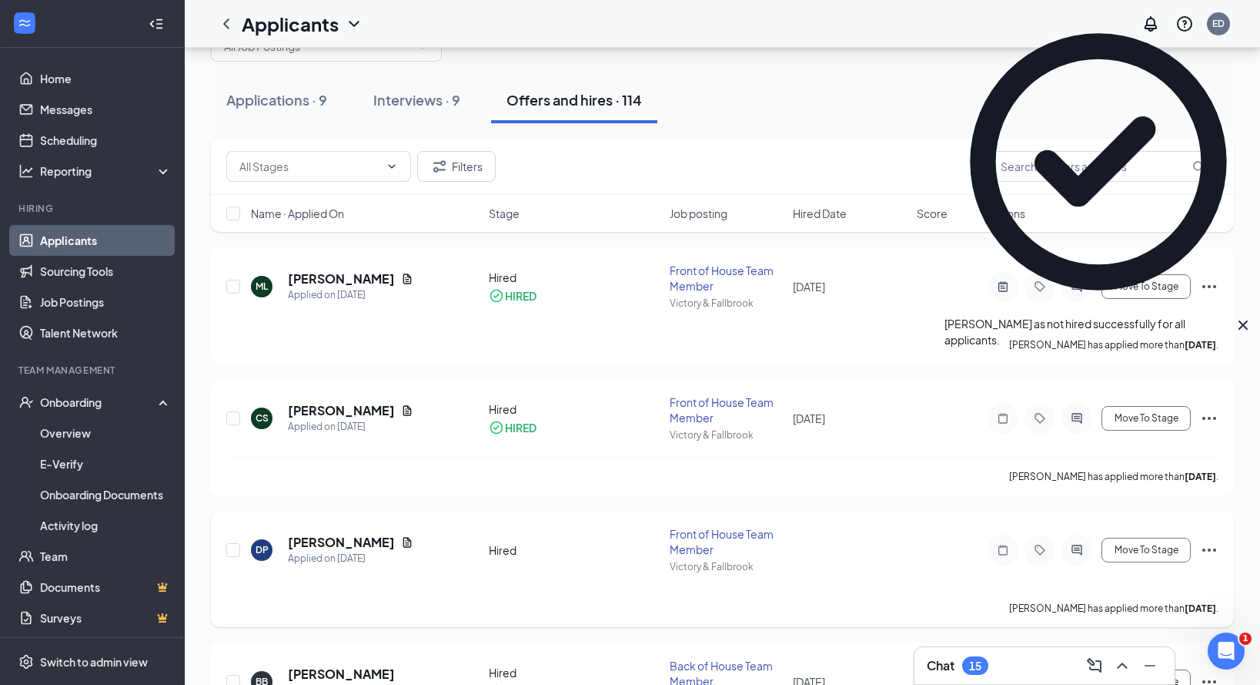
click at [1204, 553] on icon "Ellipses" at bounding box center [1209, 550] width 18 height 18
click at [1153, 579] on p "[PERSON_NAME] as hired" at bounding box center [1139, 581] width 132 height 15
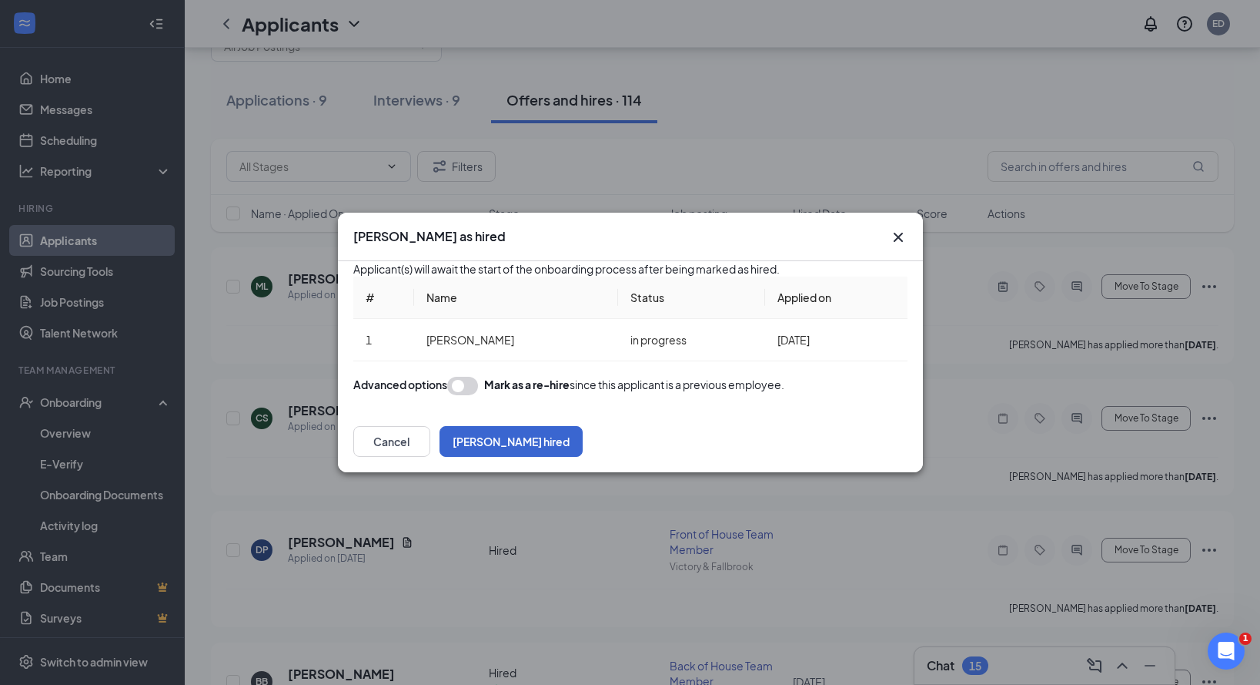
click at [583, 457] on button "[PERSON_NAME] hired" at bounding box center [511, 441] width 143 height 31
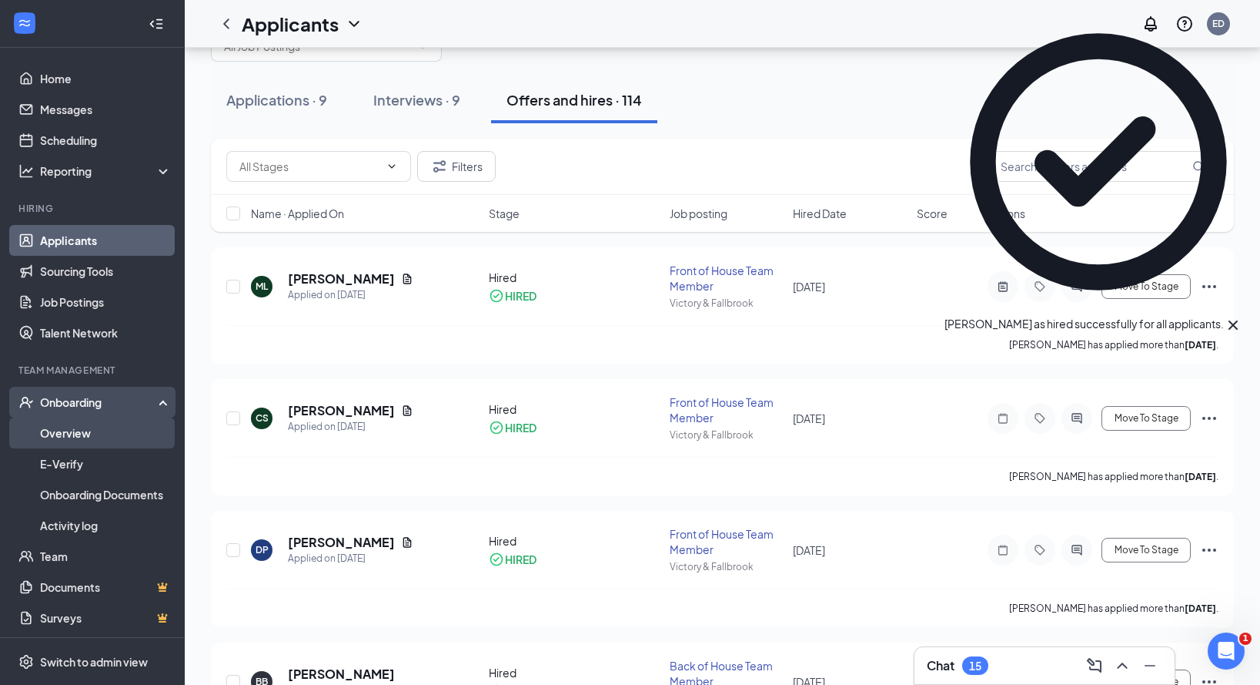
click at [111, 422] on link "Overview" at bounding box center [106, 432] width 132 height 31
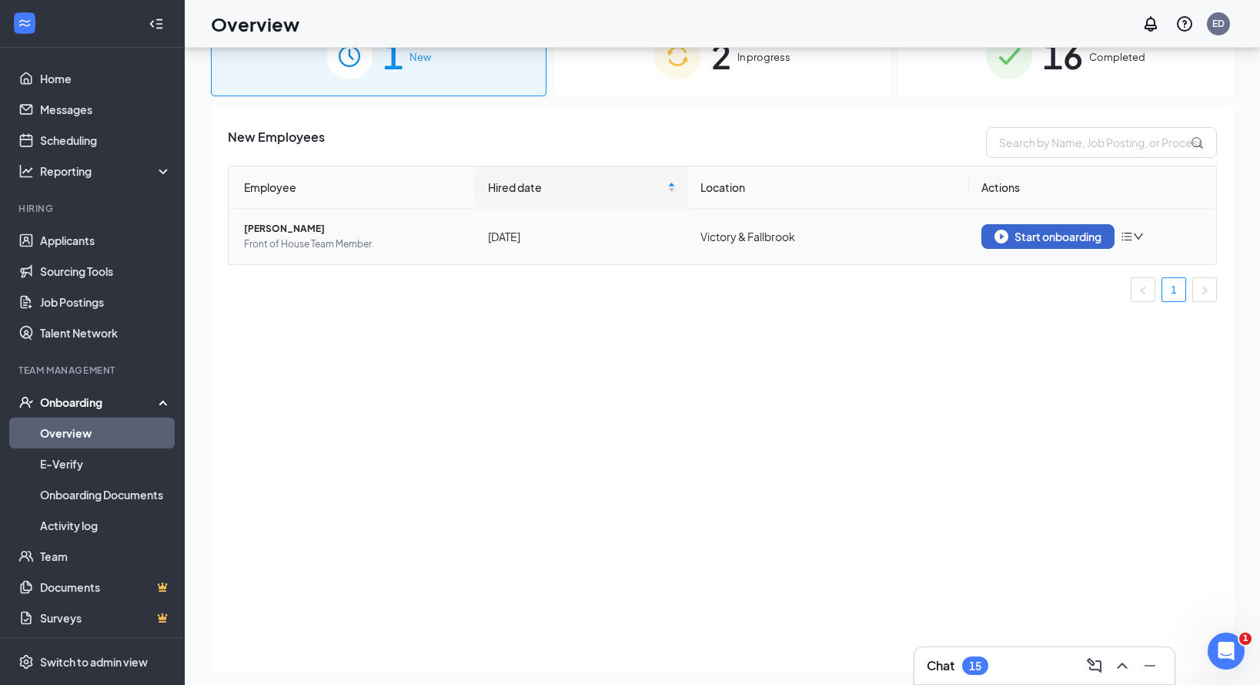
click at [1047, 238] on div "Start onboarding" at bounding box center [1048, 236] width 107 height 14
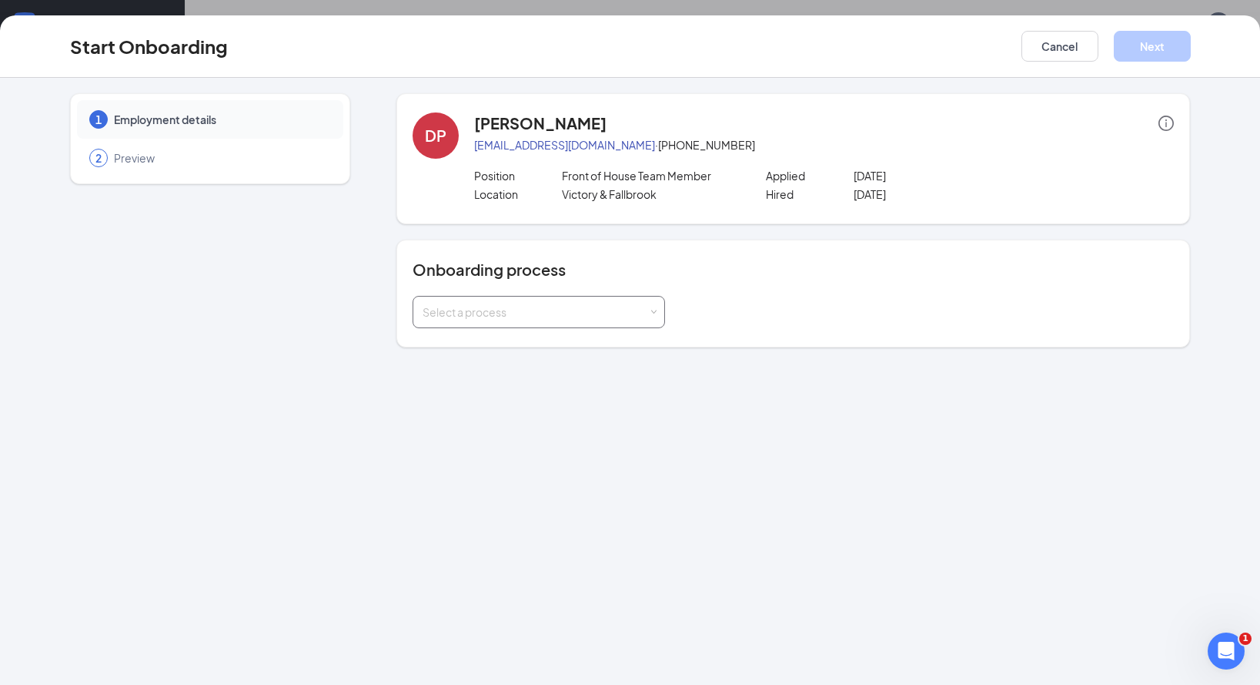
click at [534, 306] on div "Select a process" at bounding box center [536, 311] width 226 height 15
click at [501, 396] on span "Onboarding Process" at bounding box center [471, 400] width 105 height 14
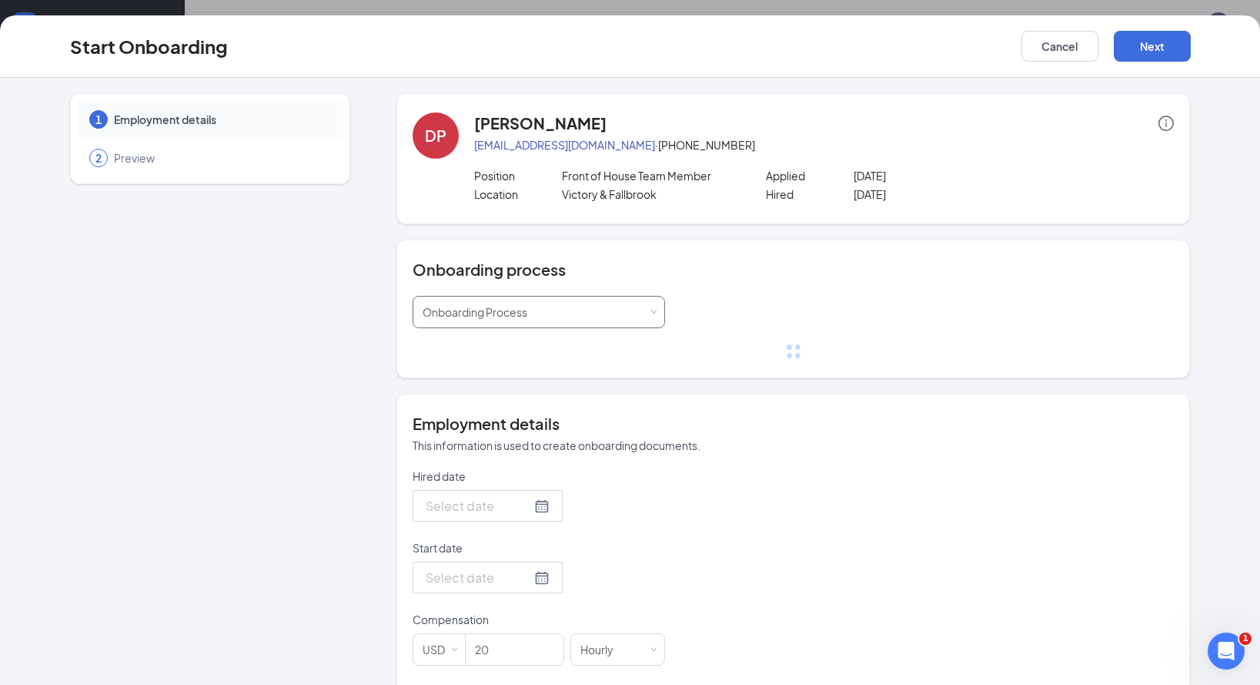
type input "[DATE]"
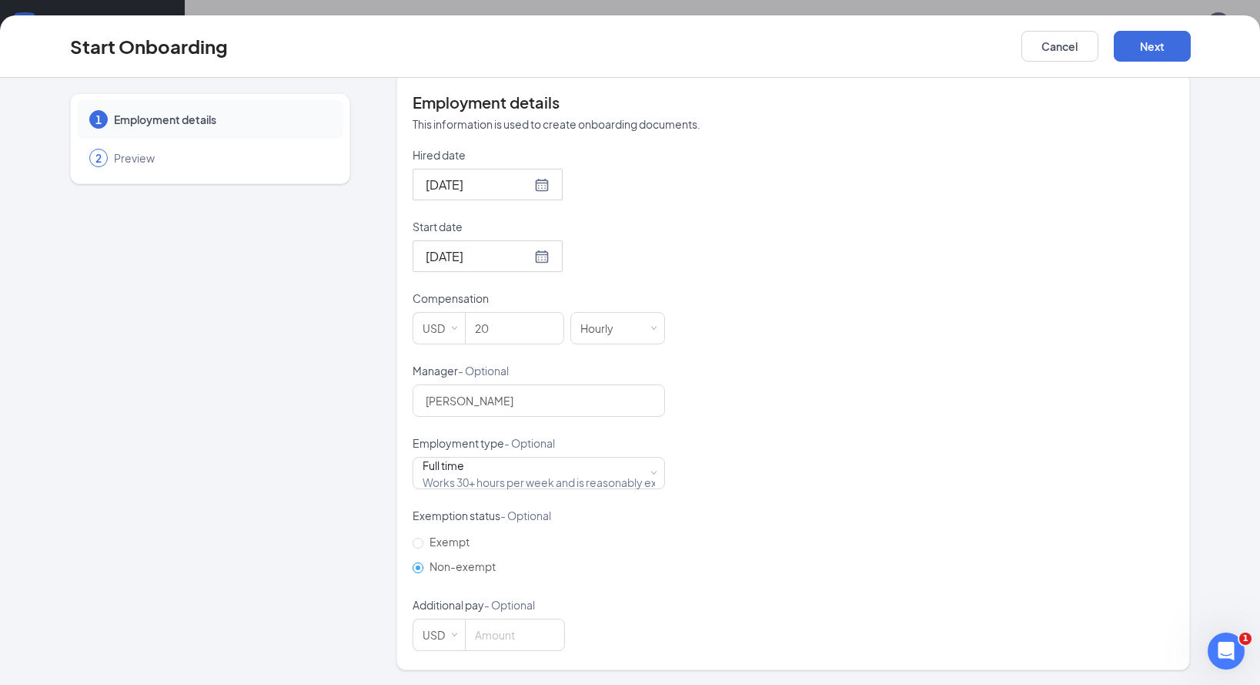
scroll to position [290, 0]
click at [1160, 58] on button "Next" at bounding box center [1152, 46] width 77 height 31
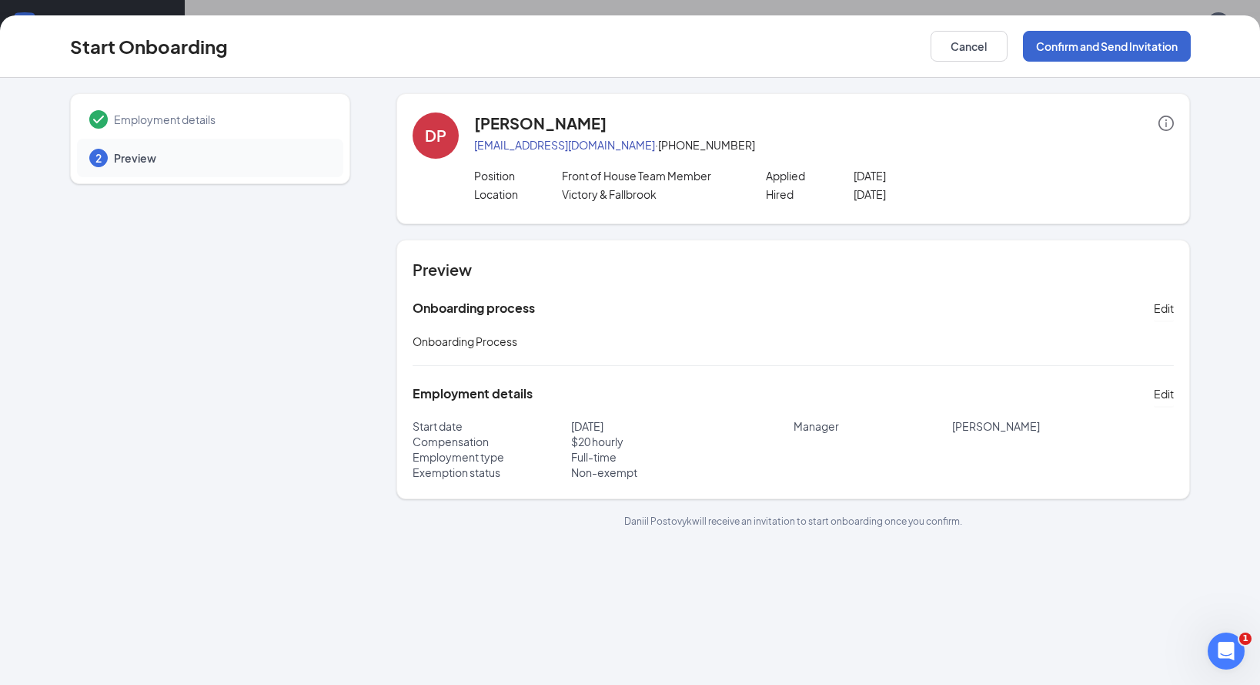
click at [1147, 56] on button "Confirm and Send Invitation" at bounding box center [1107, 46] width 168 height 31
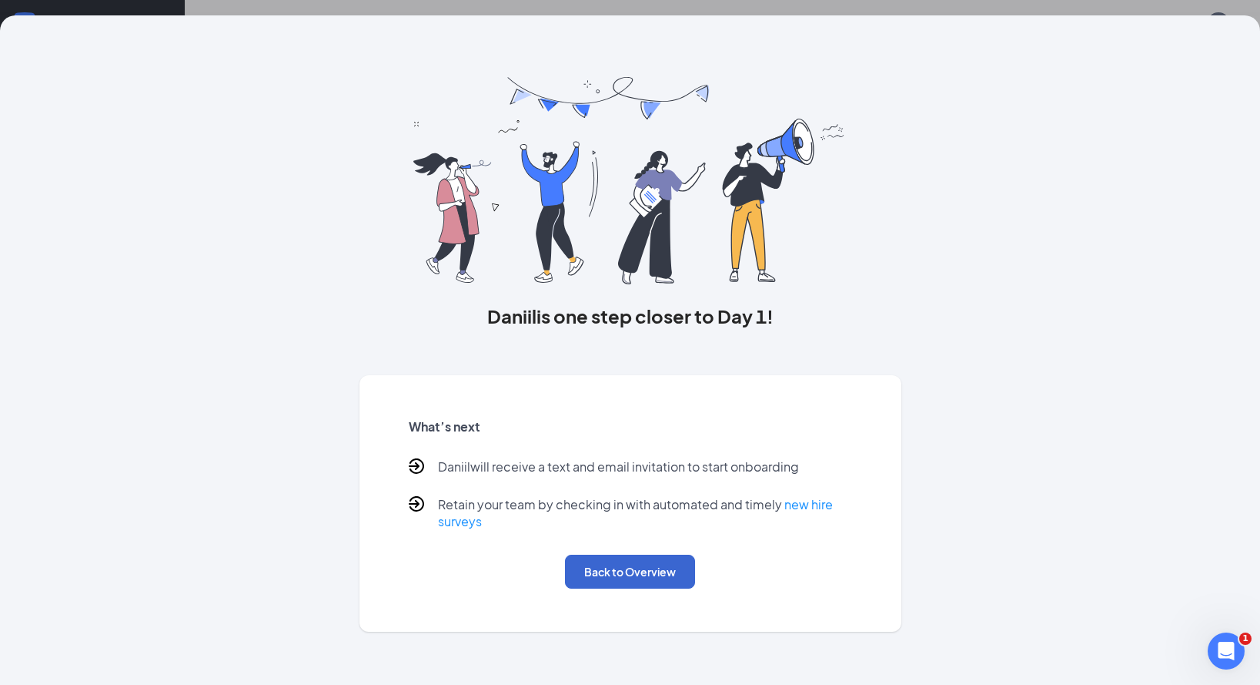
click at [621, 579] on button "Back to Overview" at bounding box center [630, 571] width 130 height 34
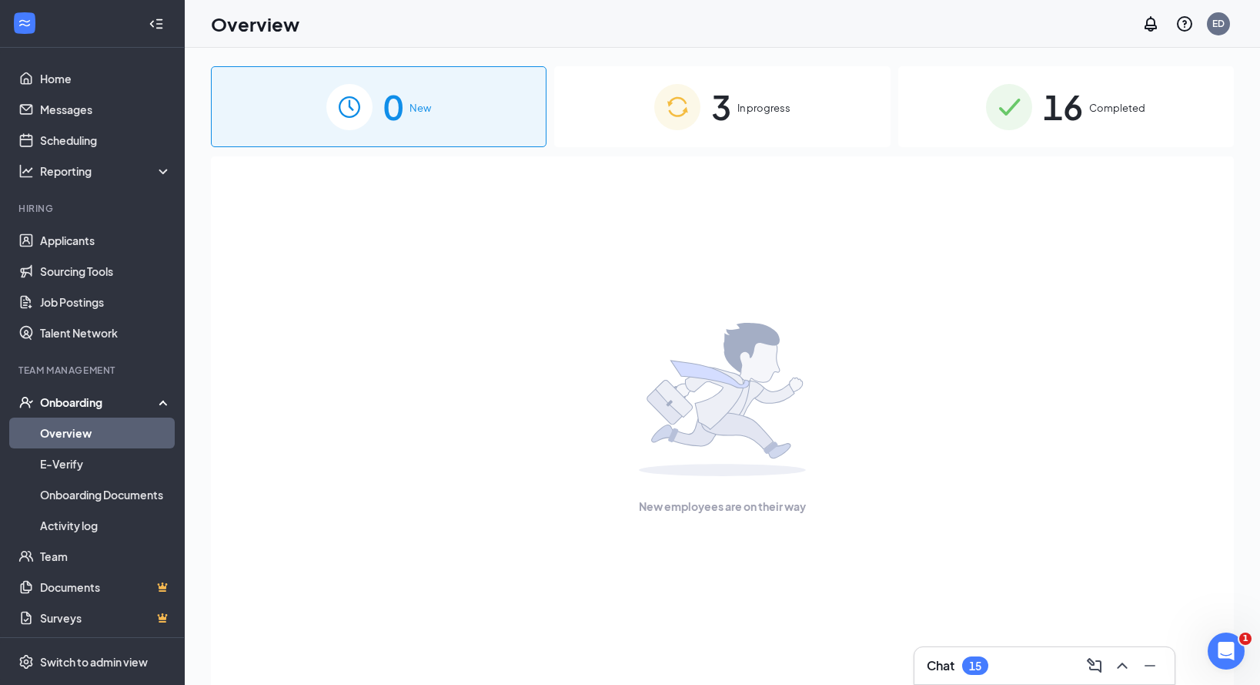
click at [695, 136] on div "3 In progress" at bounding box center [722, 106] width 336 height 81
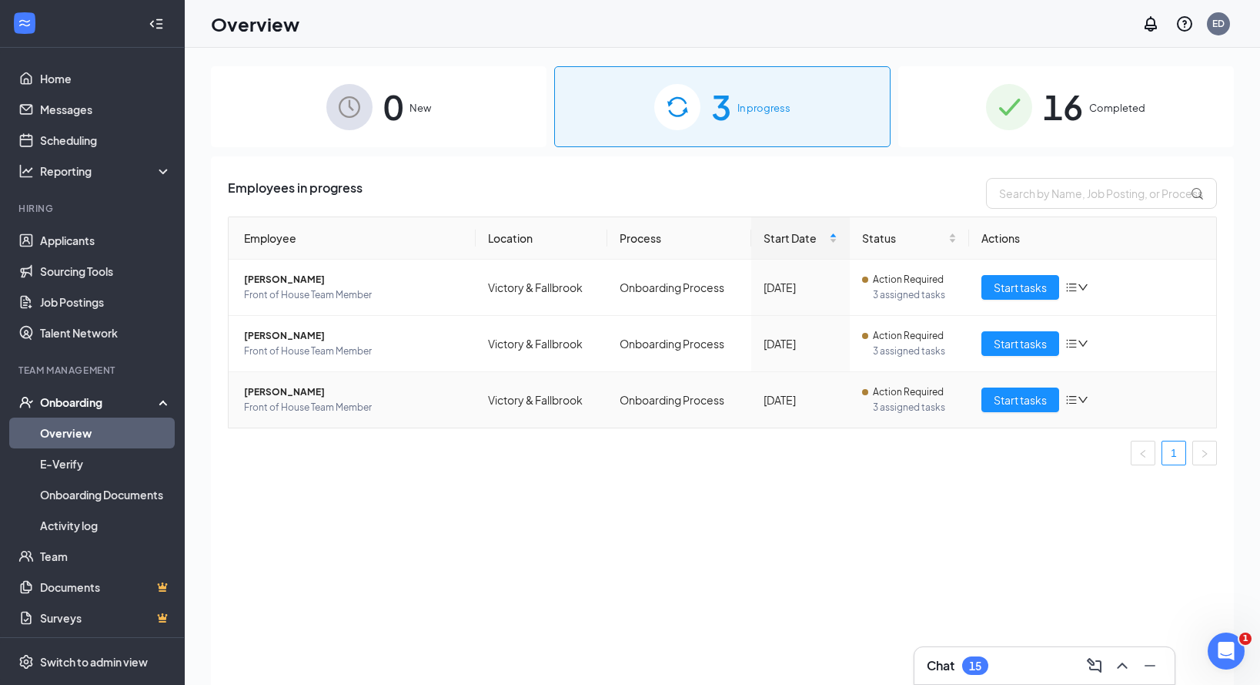
click at [291, 390] on span "[PERSON_NAME]" at bounding box center [353, 391] width 219 height 15
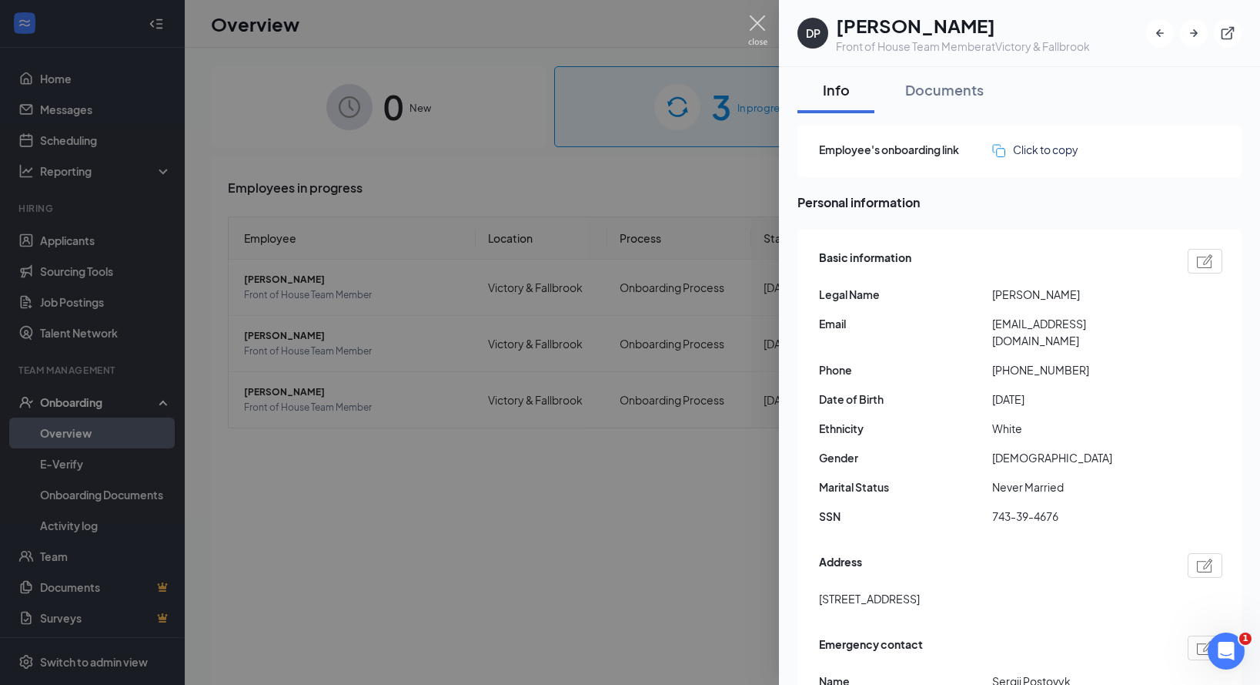
click at [754, 22] on img at bounding box center [757, 30] width 19 height 30
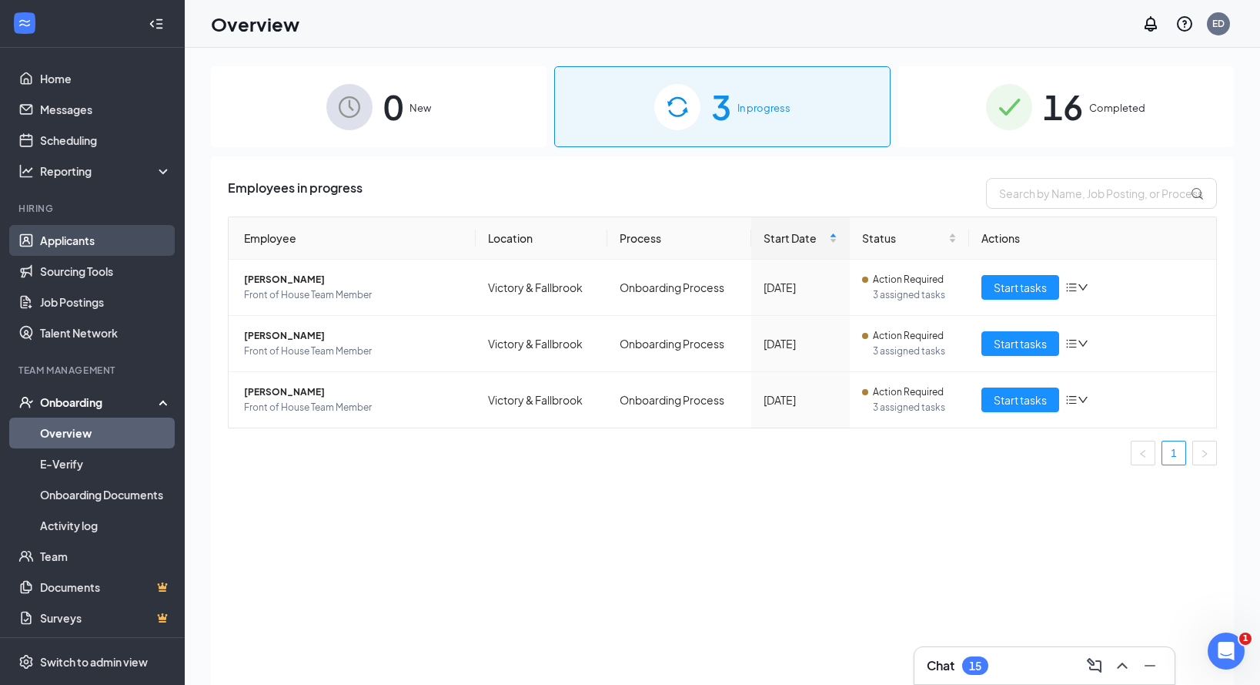
click at [89, 238] on link "Applicants" at bounding box center [106, 240] width 132 height 31
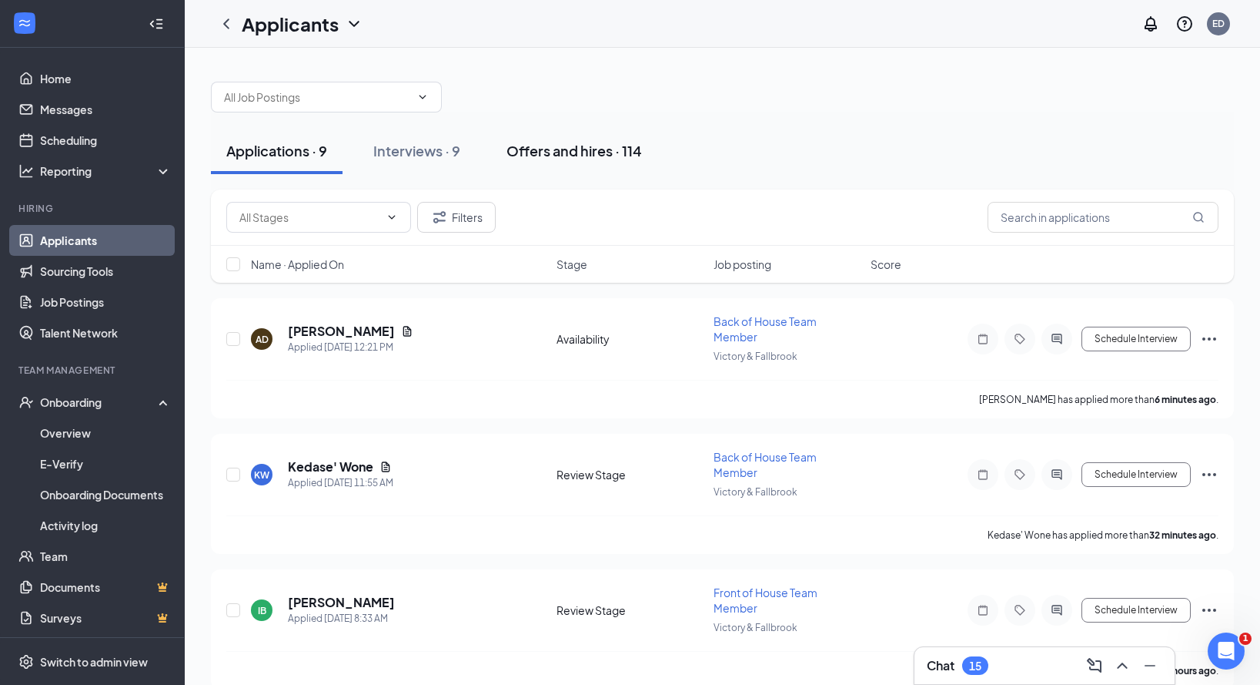
click at [621, 142] on div "Offers and hires · 114" at bounding box center [575, 150] width 136 height 19
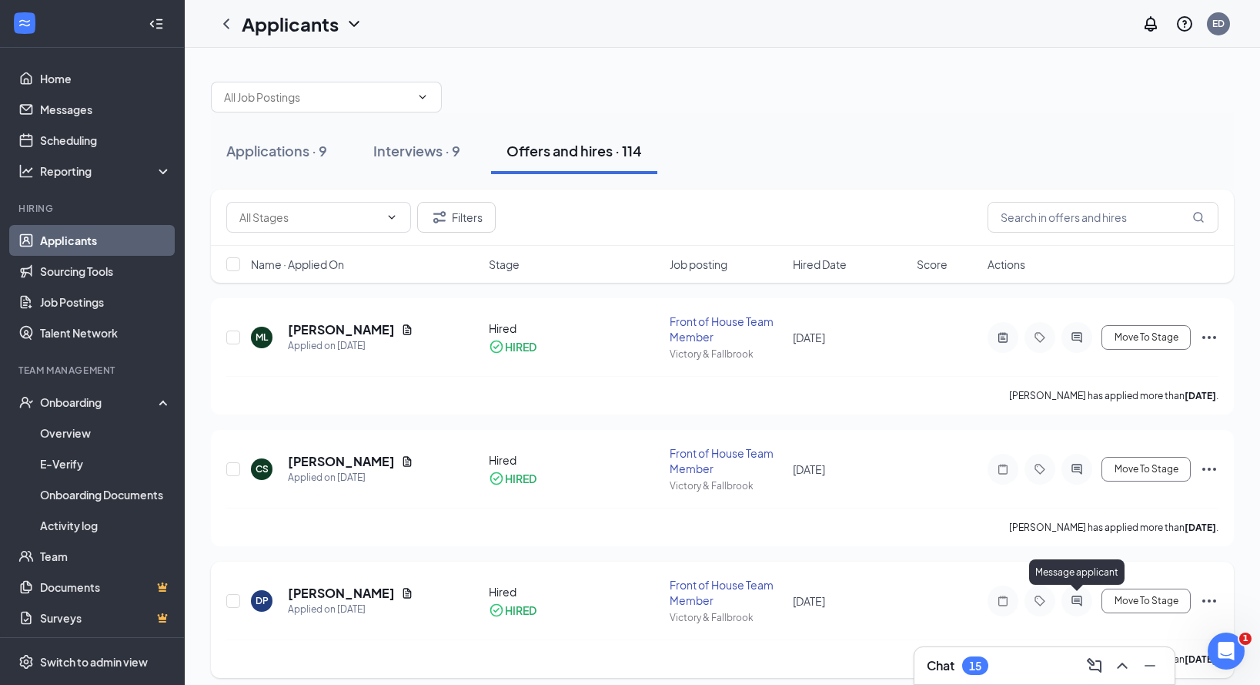
click at [1080, 597] on icon "ActiveChat" at bounding box center [1077, 600] width 18 height 12
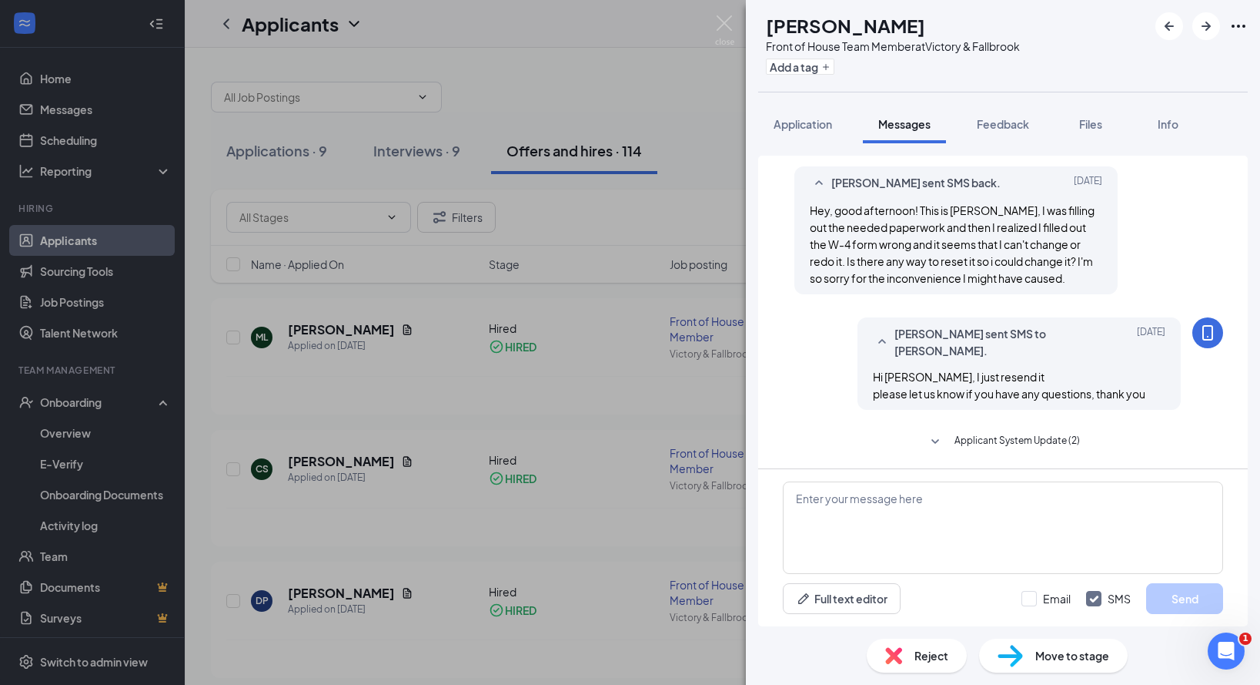
scroll to position [382, 0]
click at [947, 518] on textarea at bounding box center [1003, 527] width 440 height 92
type textarea "H"
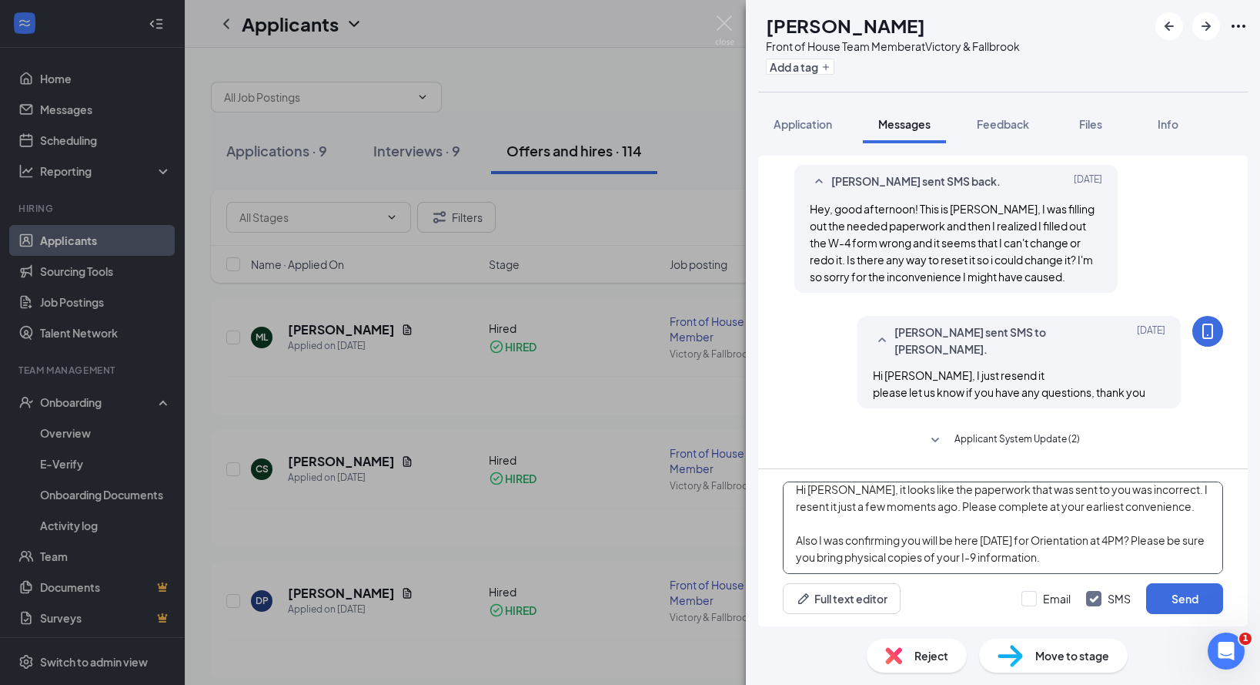
scroll to position [9, 0]
type textarea "Hi [PERSON_NAME], it looks like the paperwork that was sent to you was incorrec…"
click at [1182, 597] on button "Send" at bounding box center [1184, 598] width 77 height 31
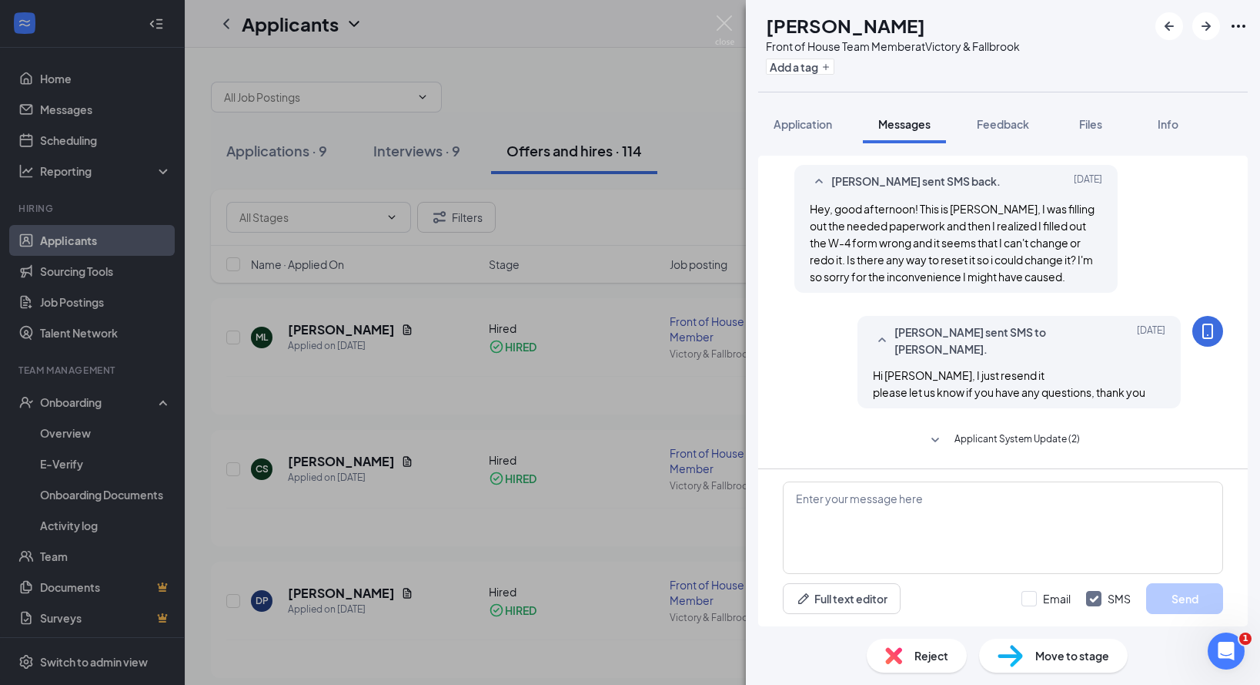
scroll to position [582, 0]
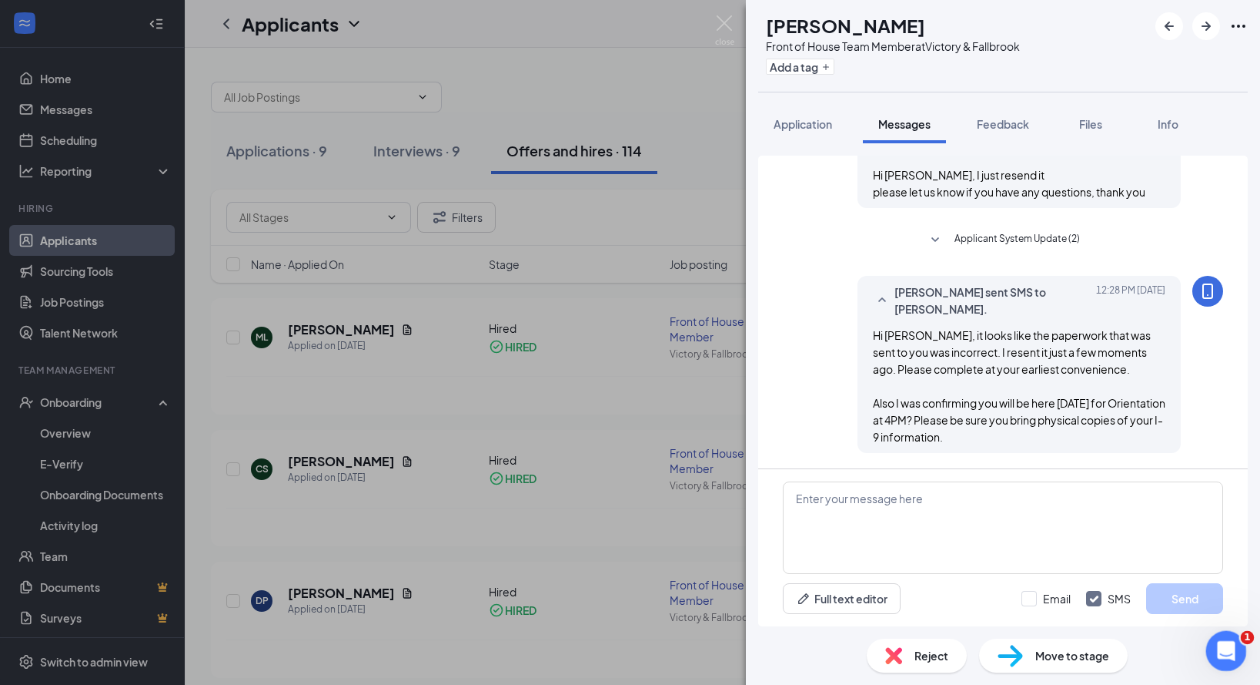
click at [1223, 640] on icon "Open Intercom Messenger" at bounding box center [1224, 648] width 25 height 25
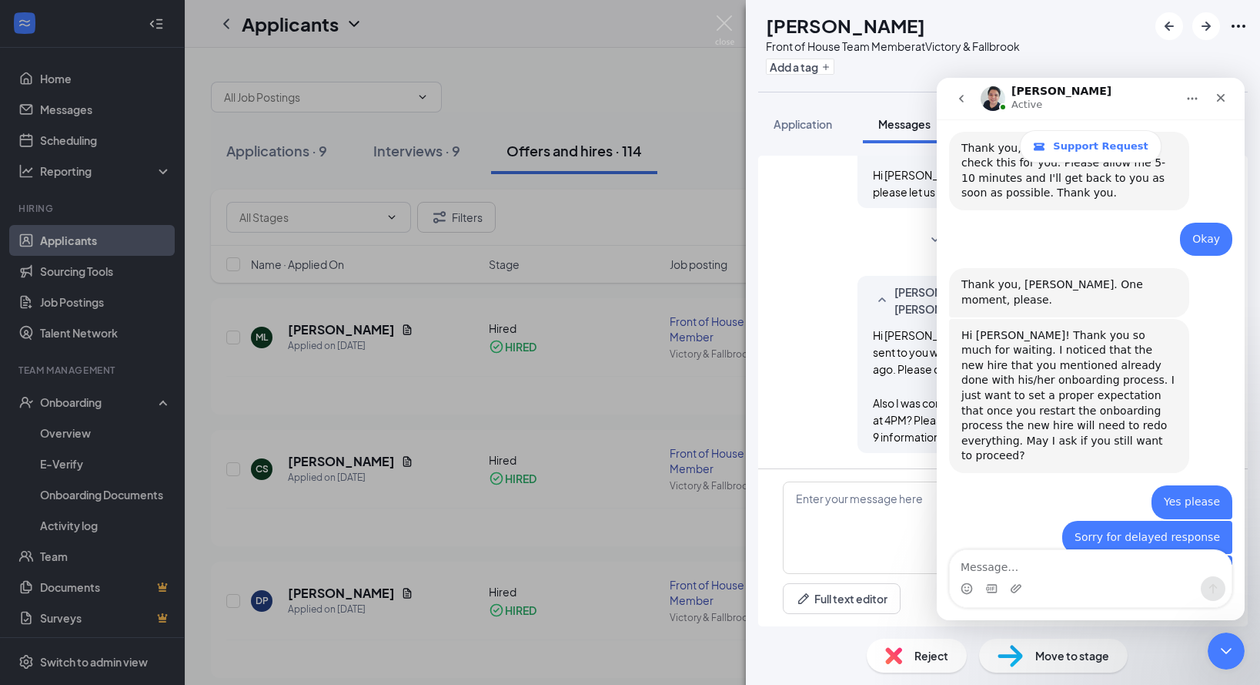
scroll to position [1114, 0]
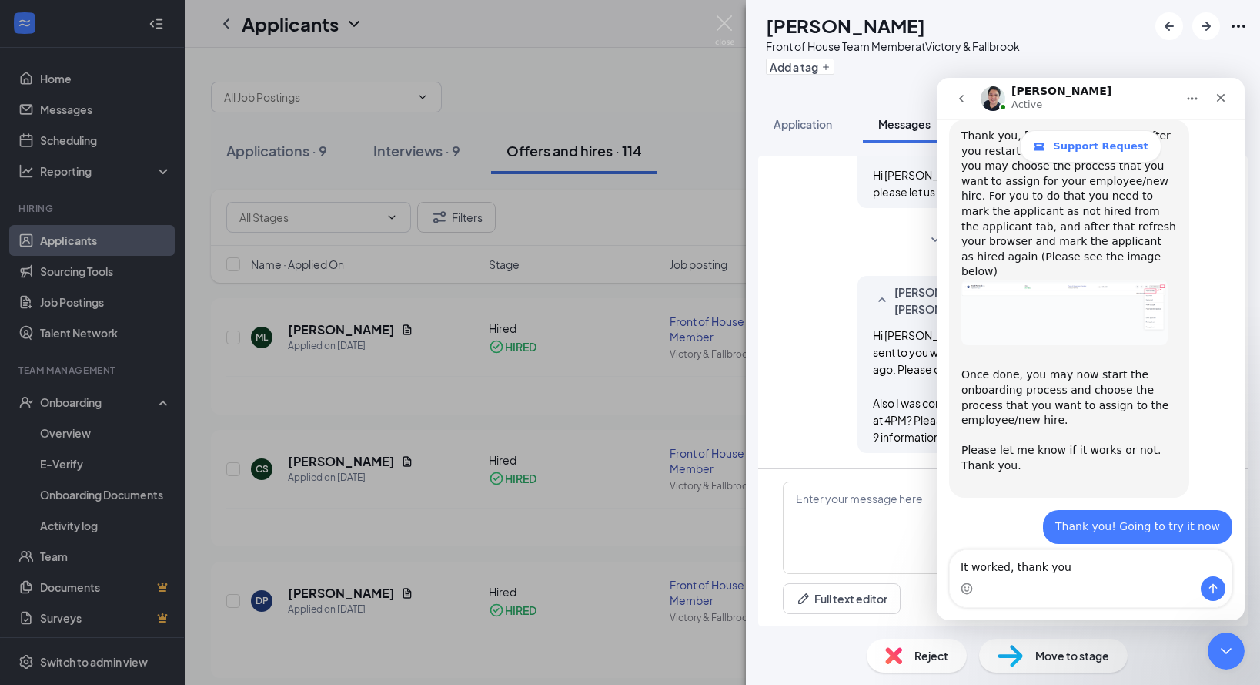
type textarea "It worked, thank you!"
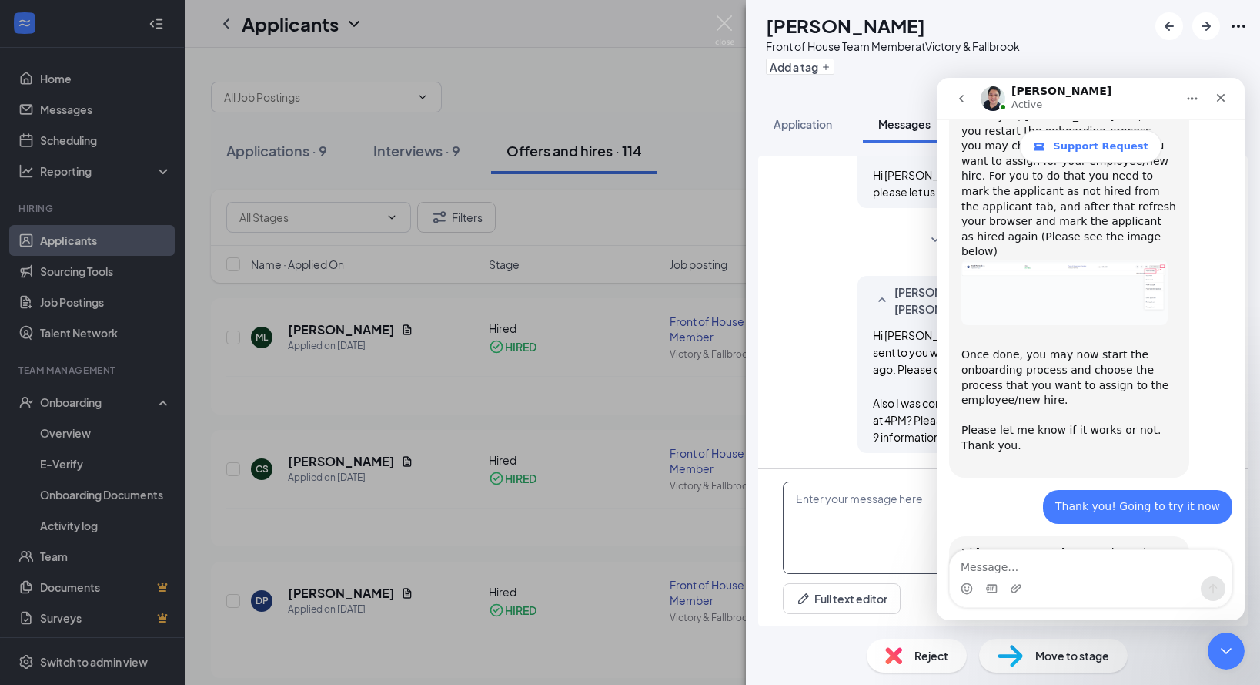
click at [865, 533] on textarea at bounding box center [1003, 527] width 440 height 92
click at [1234, 654] on div "Close Intercom Messenger" at bounding box center [1224, 648] width 37 height 37
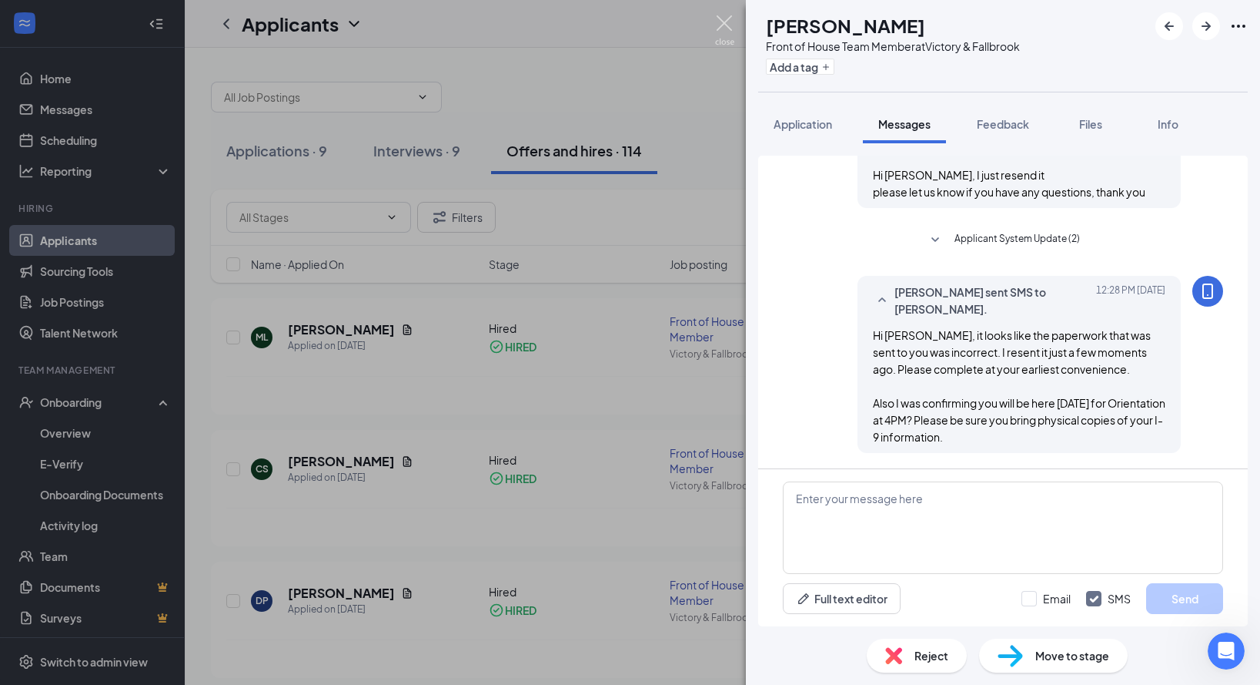
click at [725, 27] on img at bounding box center [724, 30] width 19 height 30
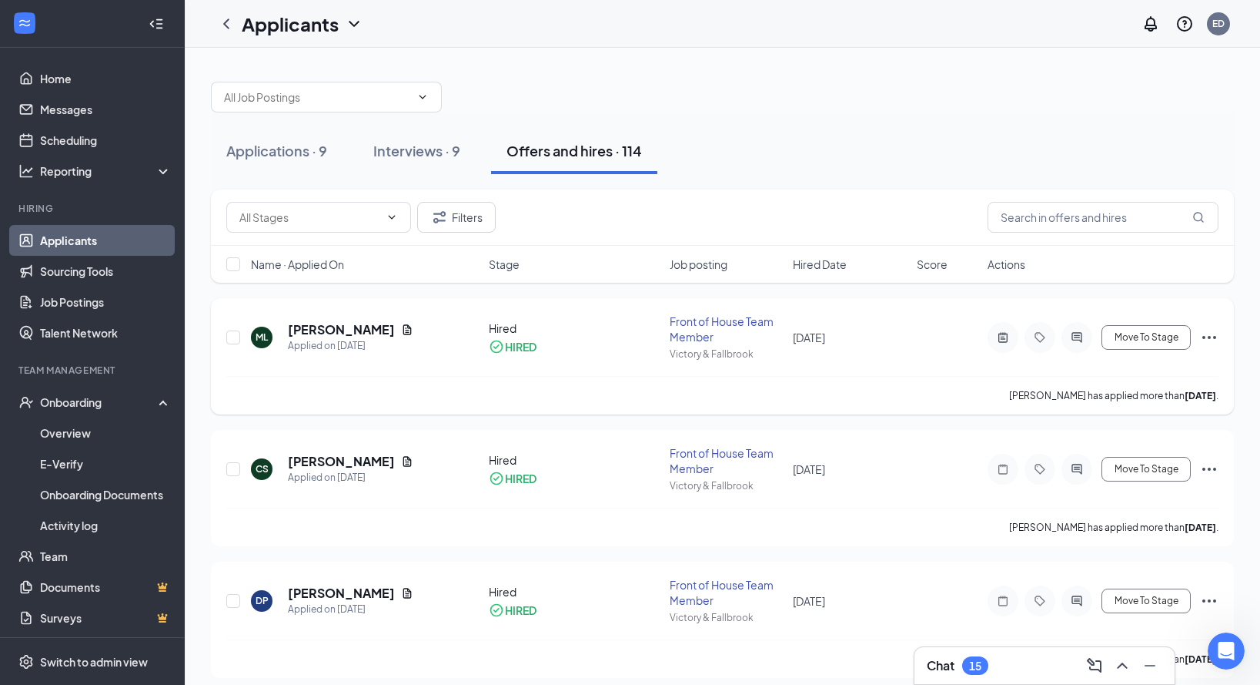
click at [1074, 343] on div at bounding box center [1077, 337] width 31 height 31
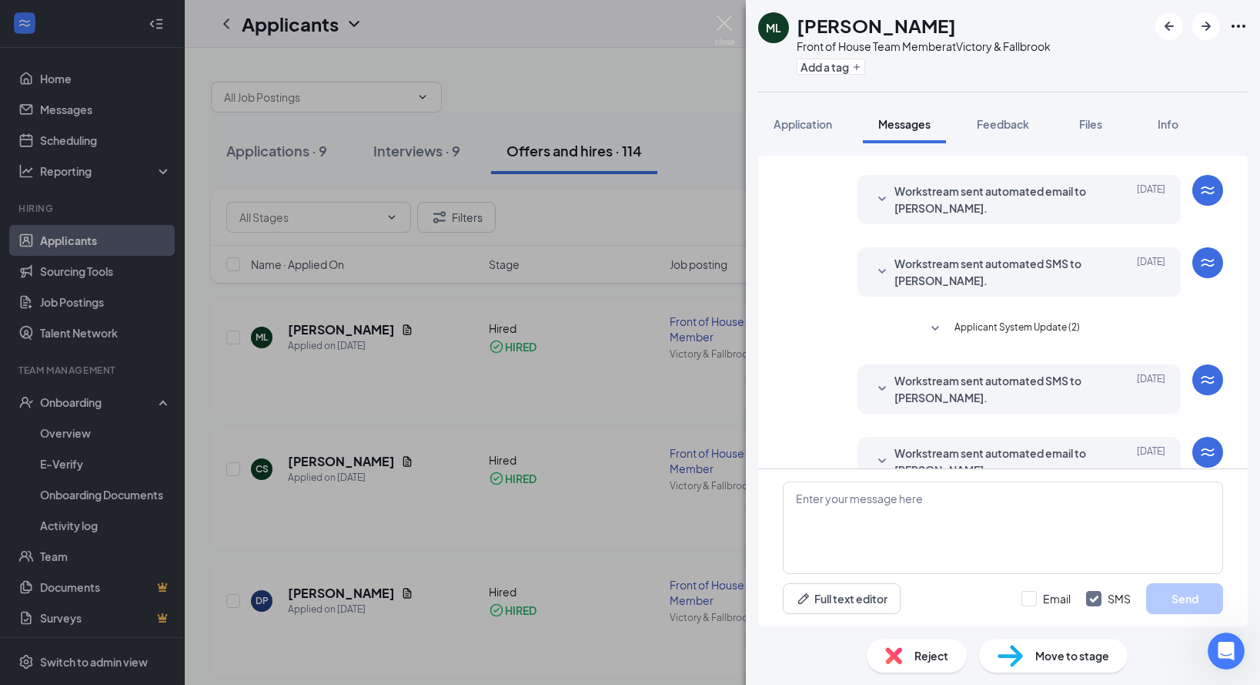
scroll to position [260, 0]
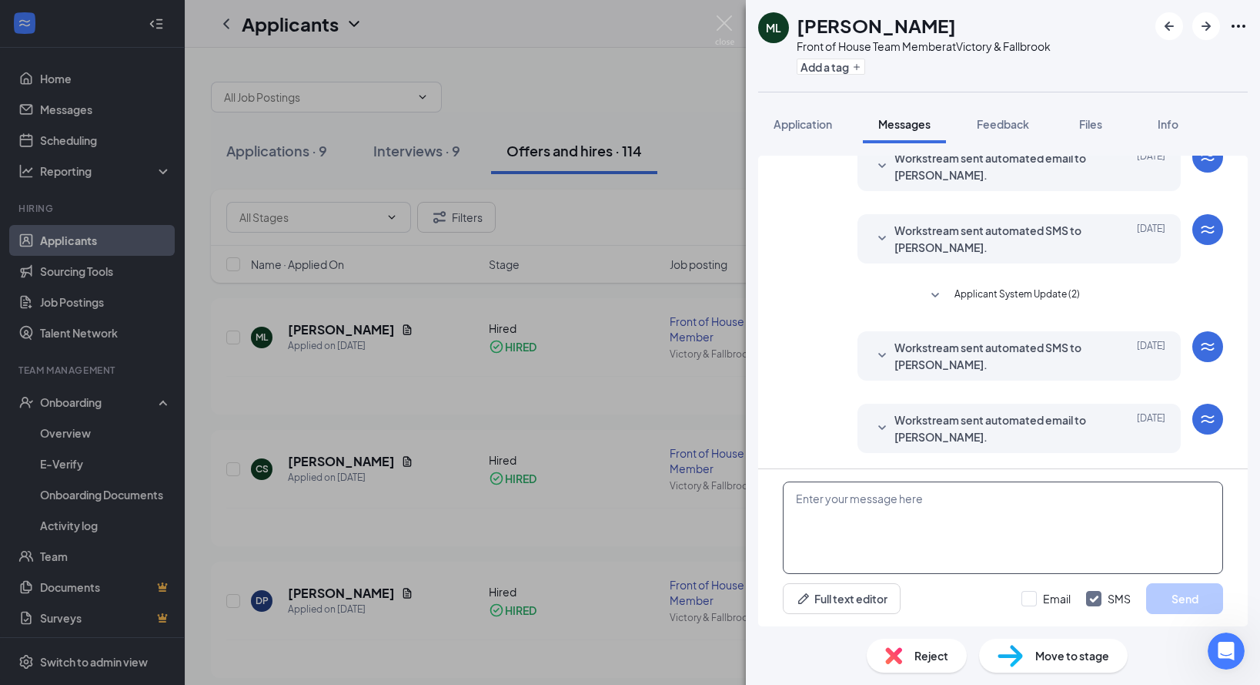
click at [969, 507] on textarea at bounding box center [1003, 527] width 440 height 92
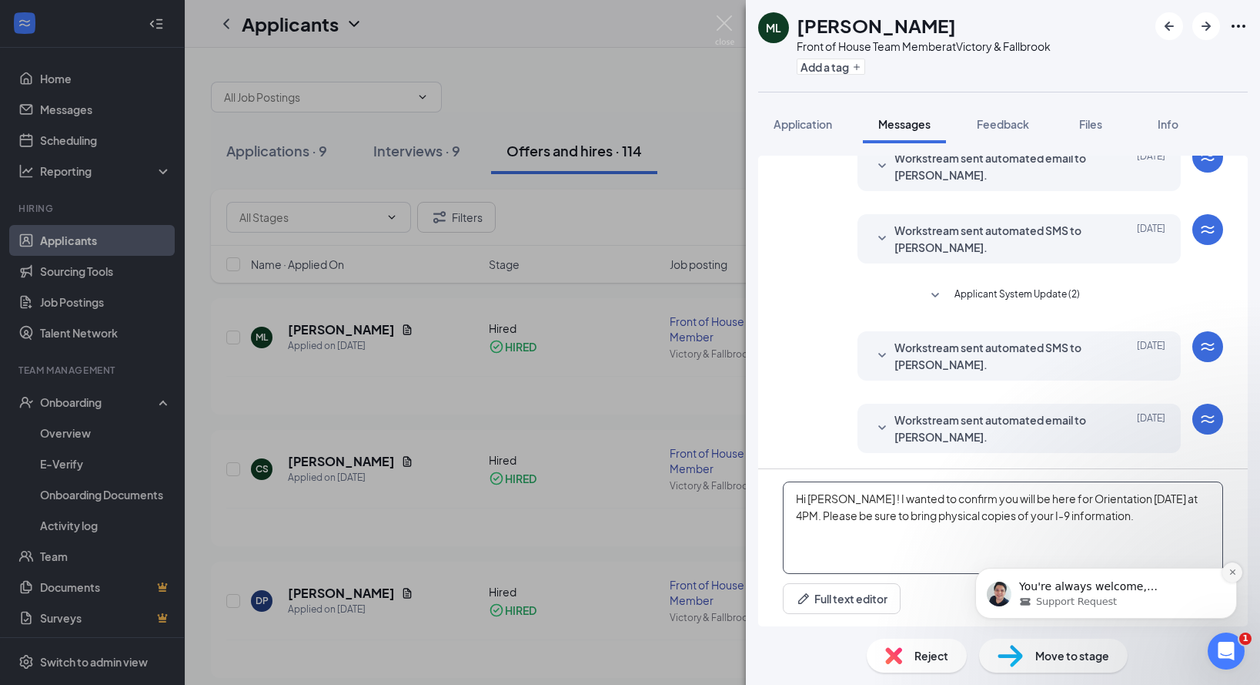
type textarea "Hi [PERSON_NAME] ! I wanted to confirm you will be here for Orientation [DATE] …"
click at [1234, 576] on icon "Dismiss notification" at bounding box center [1233, 571] width 8 height 8
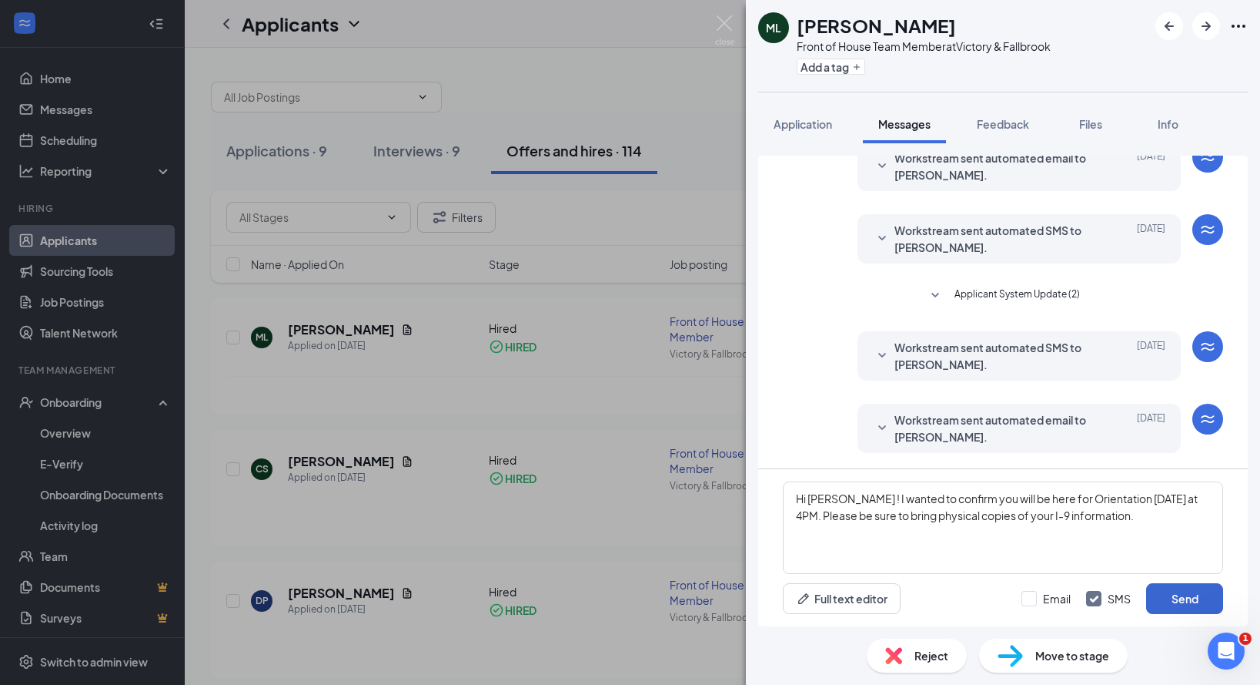
click at [1198, 591] on button "Send" at bounding box center [1184, 598] width 77 height 31
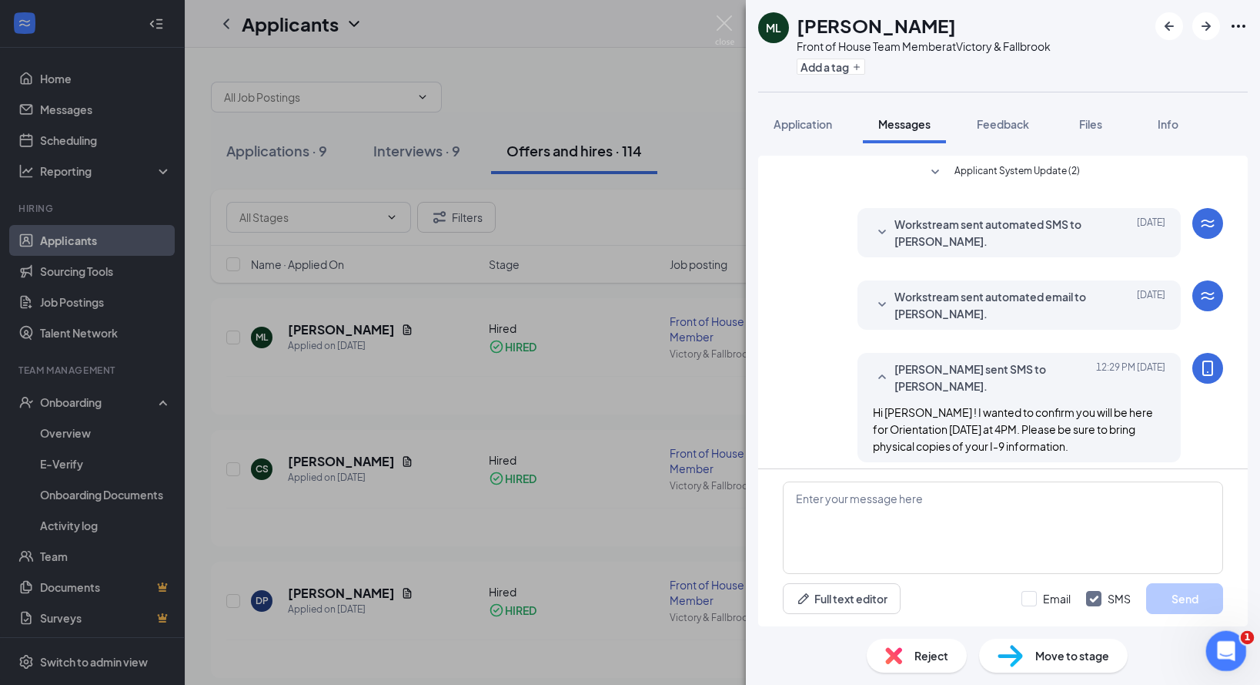
scroll to position [393, 0]
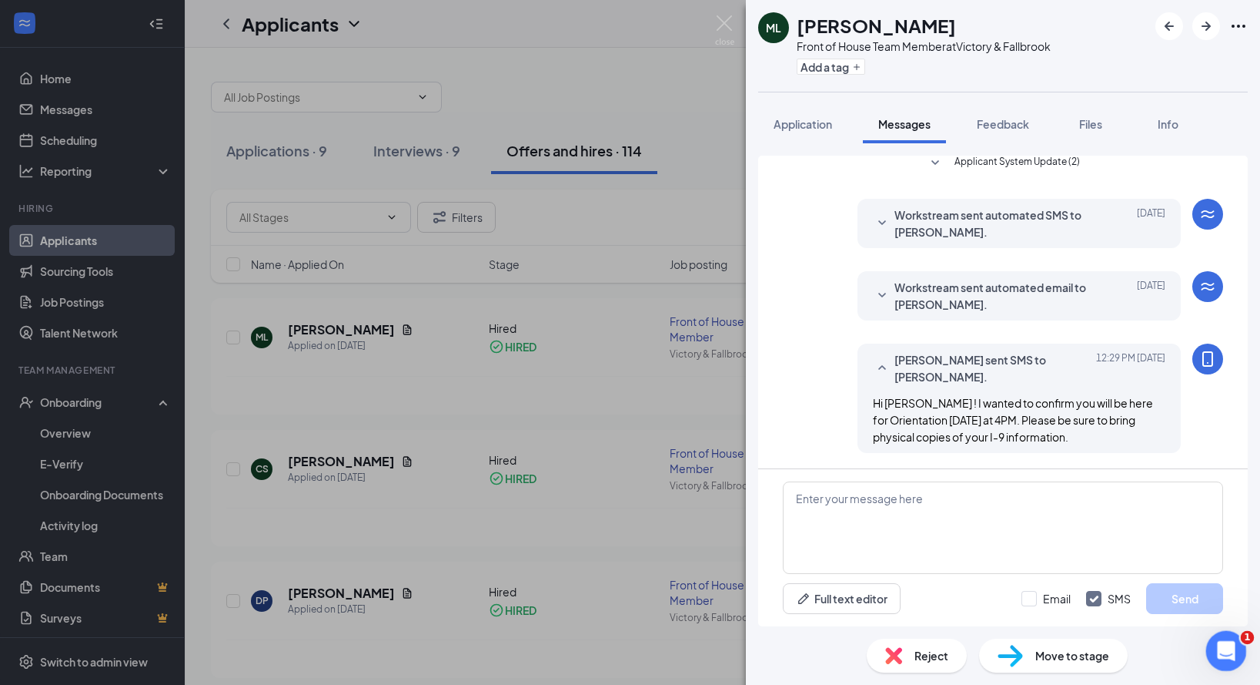
click at [1230, 645] on icon "Open Intercom Messenger" at bounding box center [1224, 648] width 25 height 25
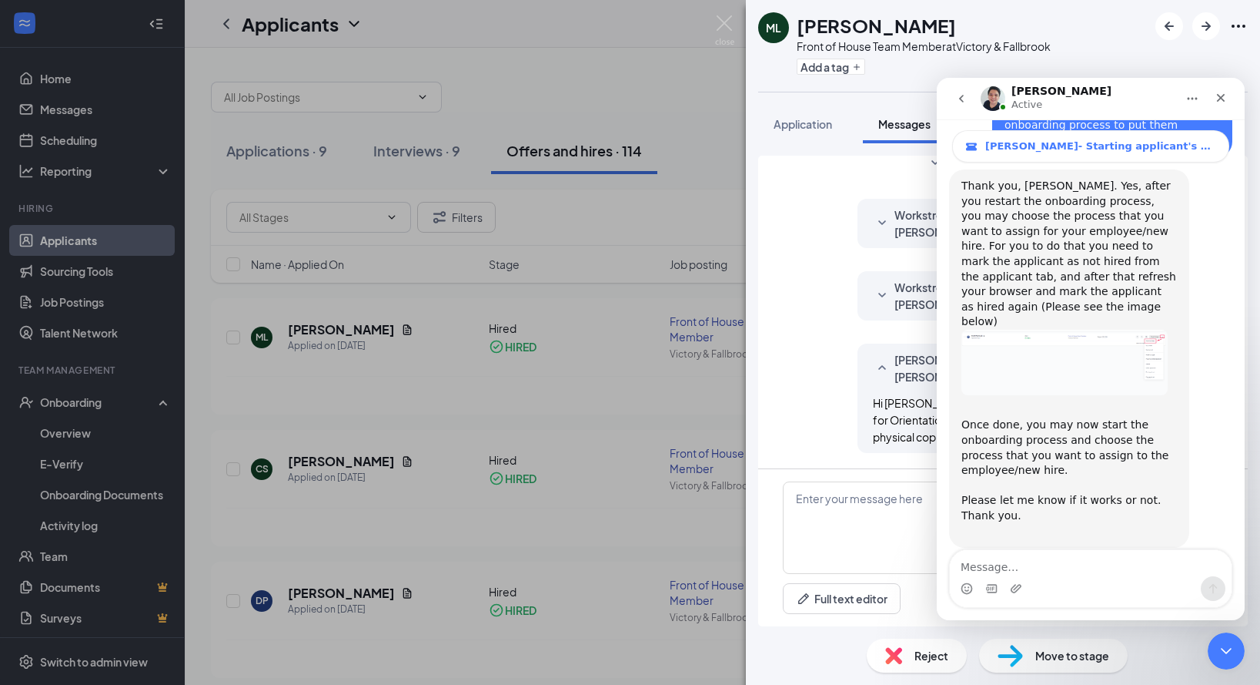
scroll to position [1234, 0]
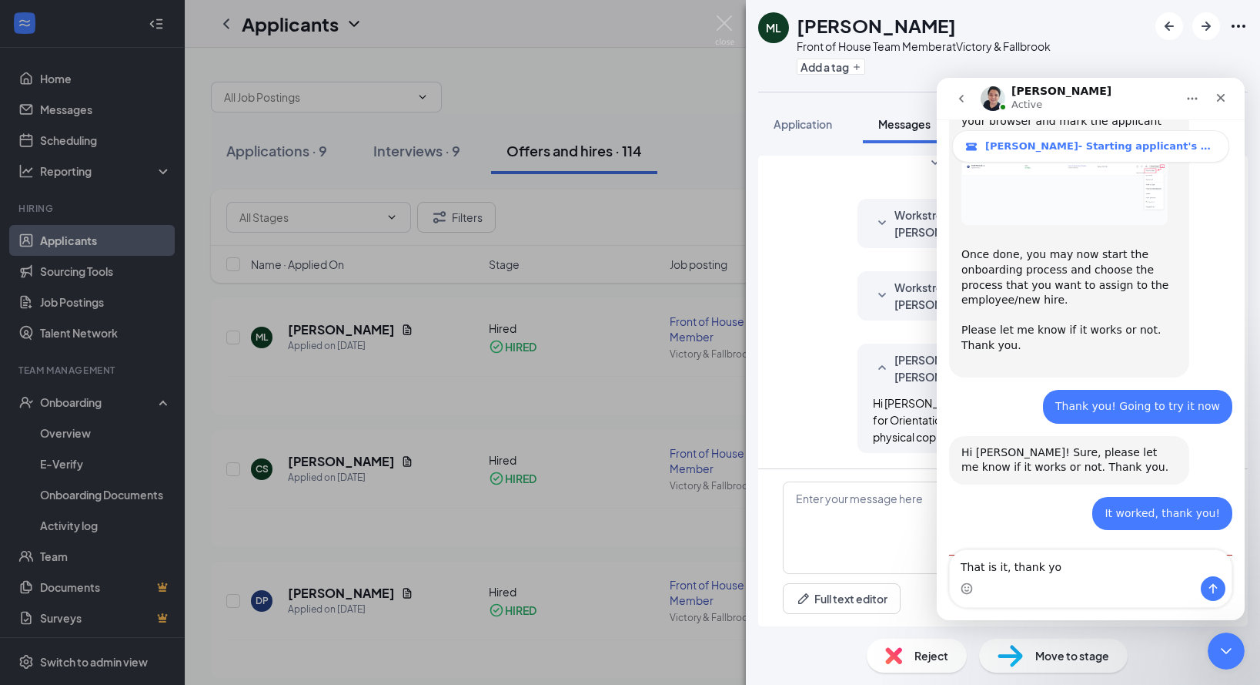
type textarea "That is it, thank you"
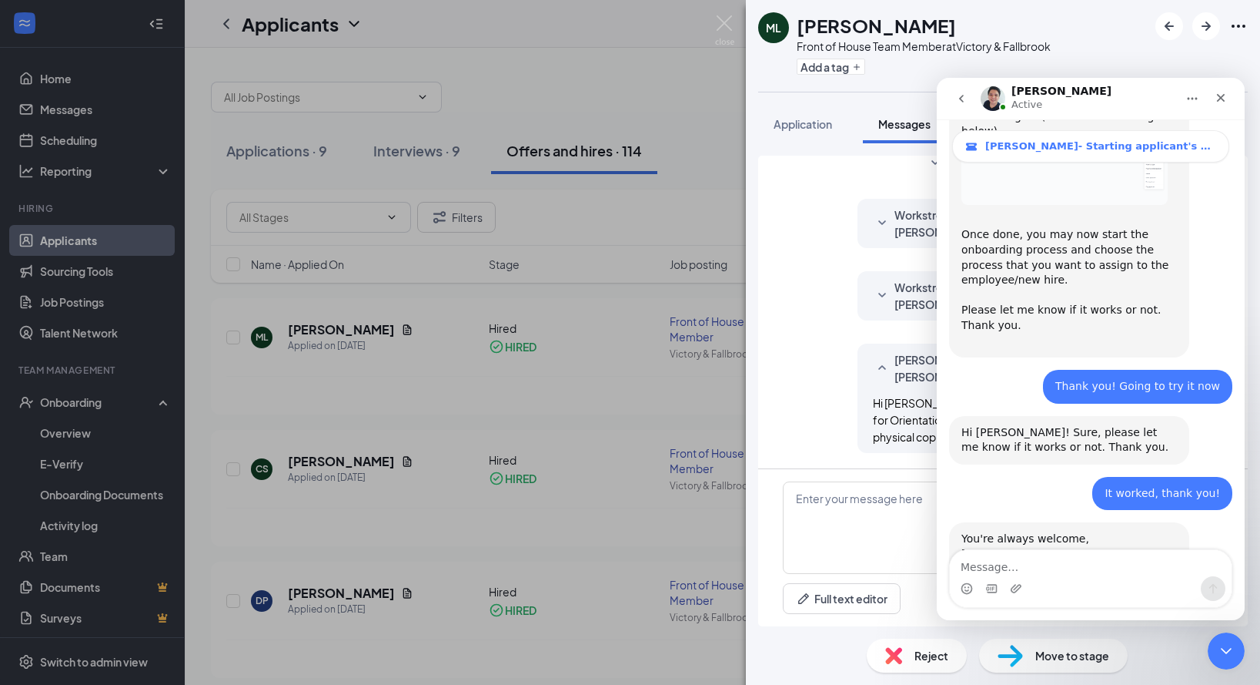
click at [633, 93] on div "[PERSON_NAME] [PERSON_NAME] Front of House Team Member at Victory & Fallbrook A…" at bounding box center [630, 342] width 1260 height 685
